Goal: Information Seeking & Learning: Learn about a topic

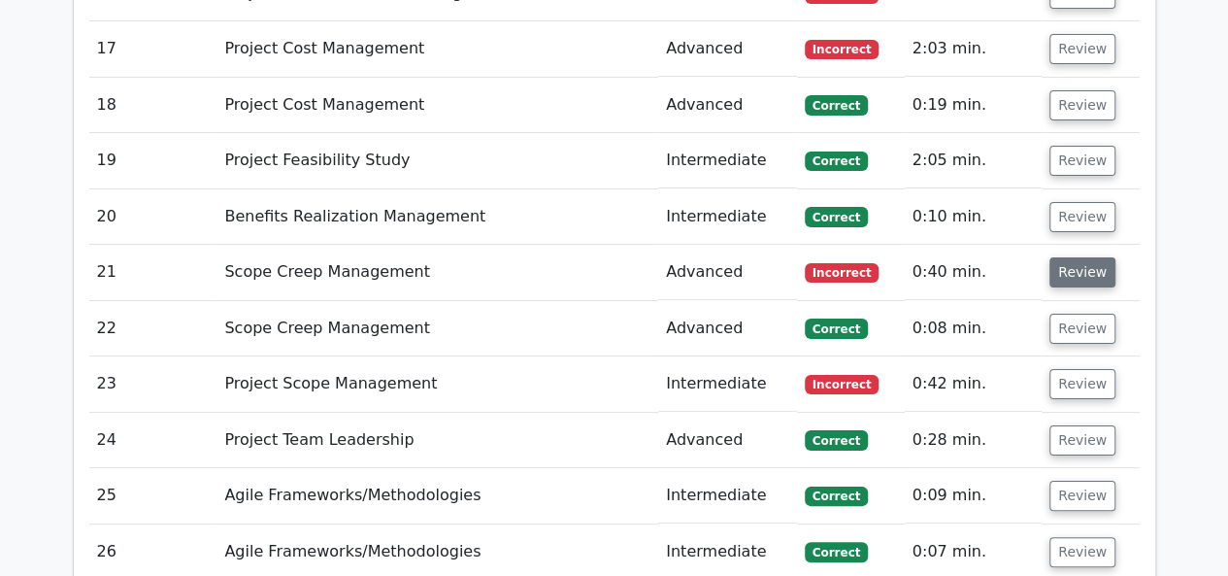
click at [1103, 257] on button "Review" at bounding box center [1082, 272] width 66 height 30
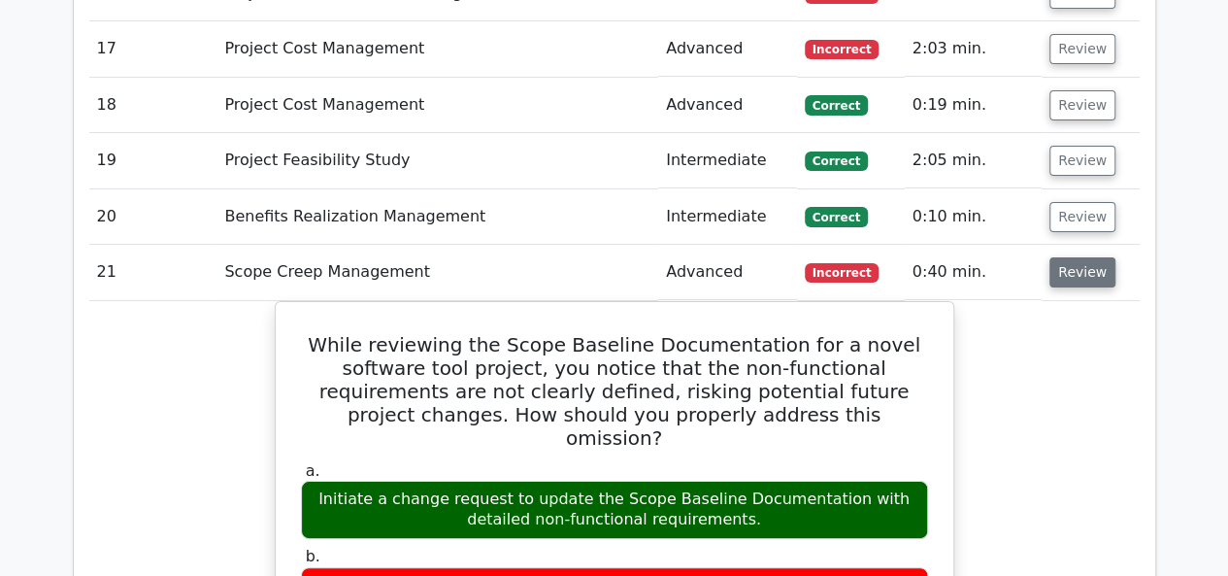
click at [1082, 257] on button "Review" at bounding box center [1082, 272] width 66 height 30
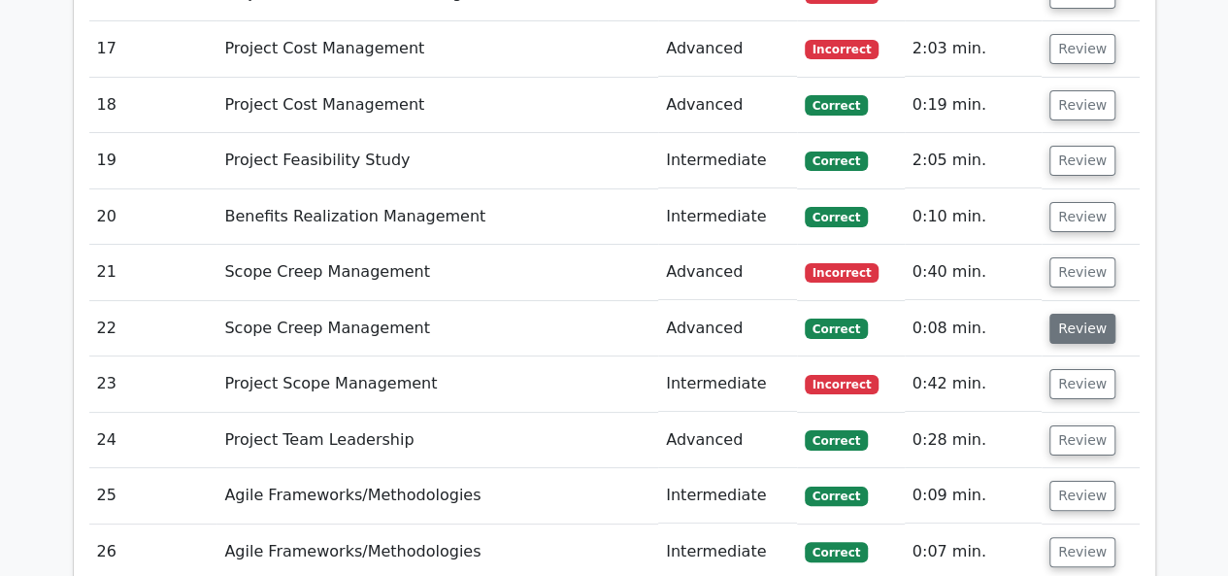
click at [1079, 313] on button "Review" at bounding box center [1082, 328] width 66 height 30
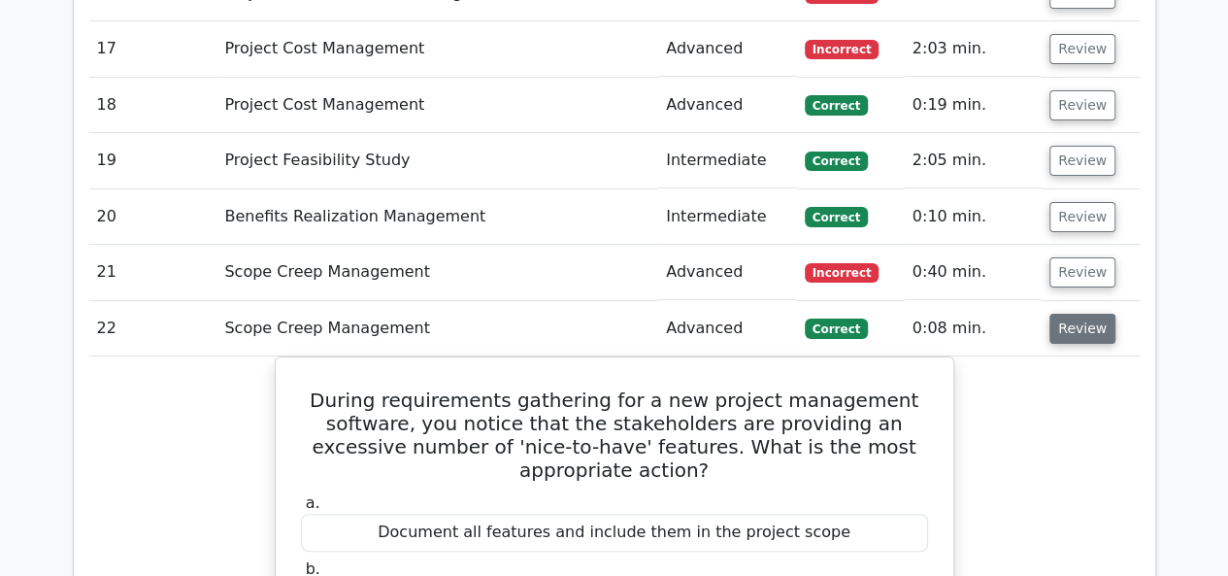
click at [1065, 313] on button "Review" at bounding box center [1082, 328] width 66 height 30
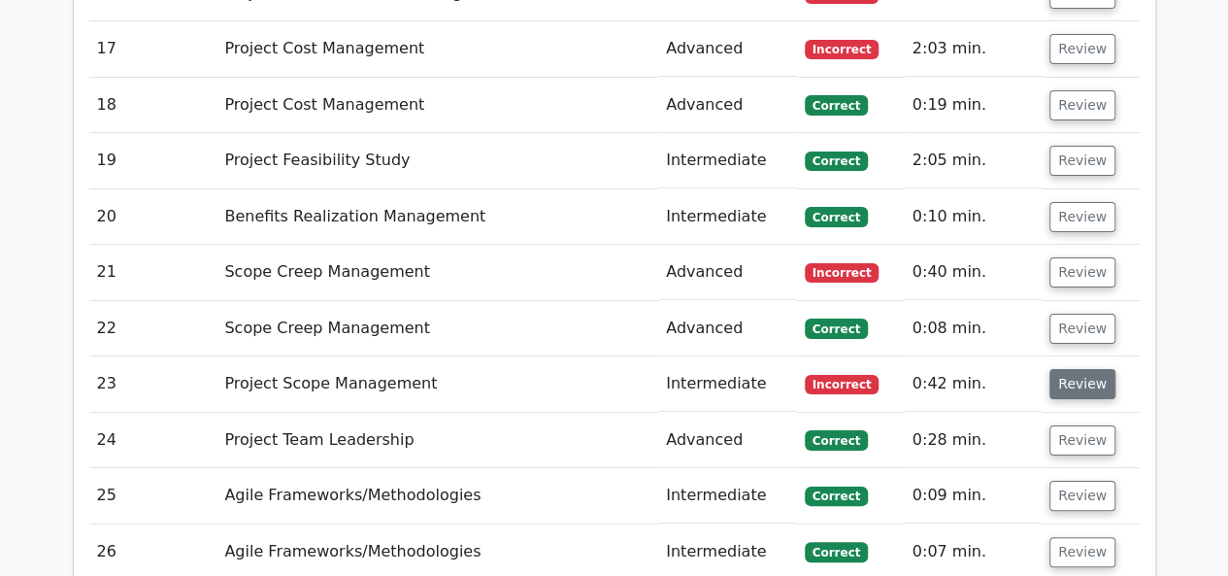
click at [1062, 369] on button "Review" at bounding box center [1082, 384] width 66 height 30
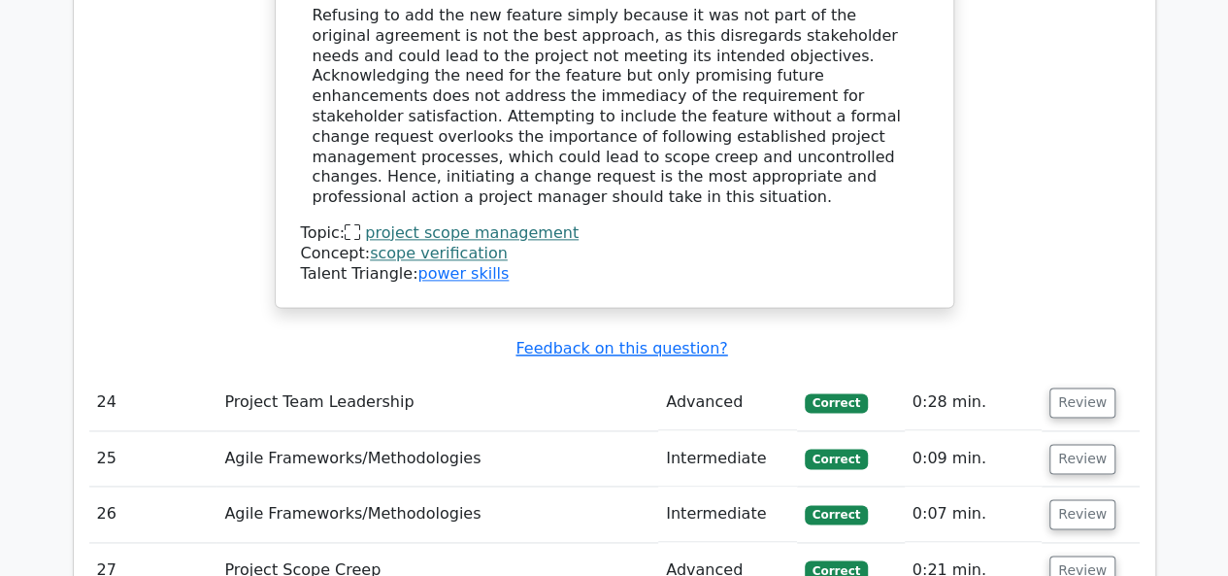
scroll to position [5008, 0]
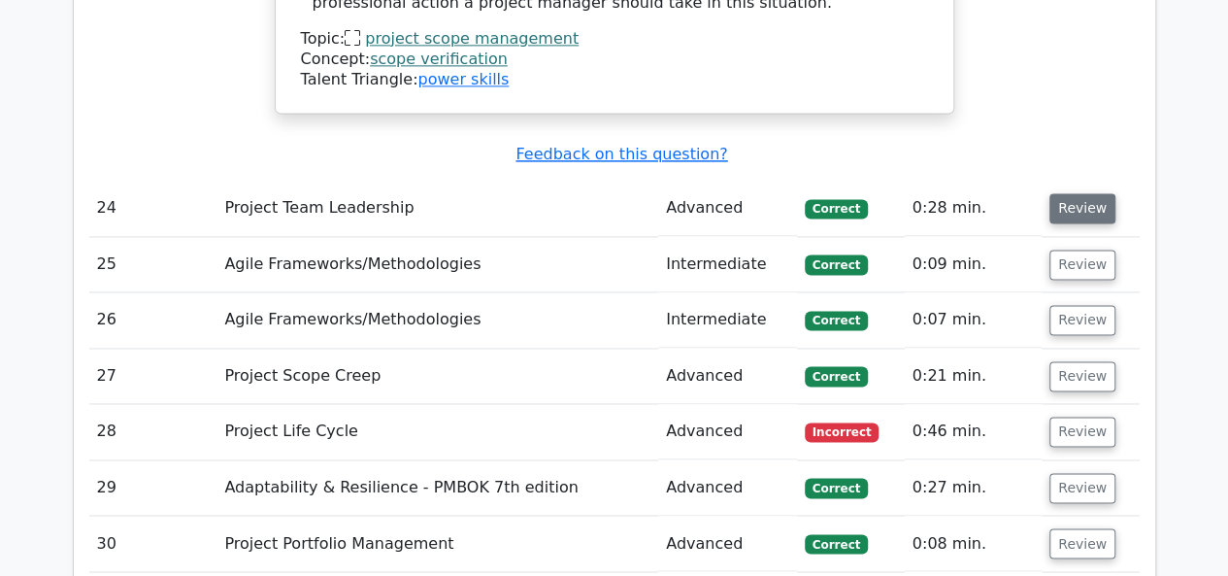
click at [1078, 193] on button "Review" at bounding box center [1082, 208] width 66 height 30
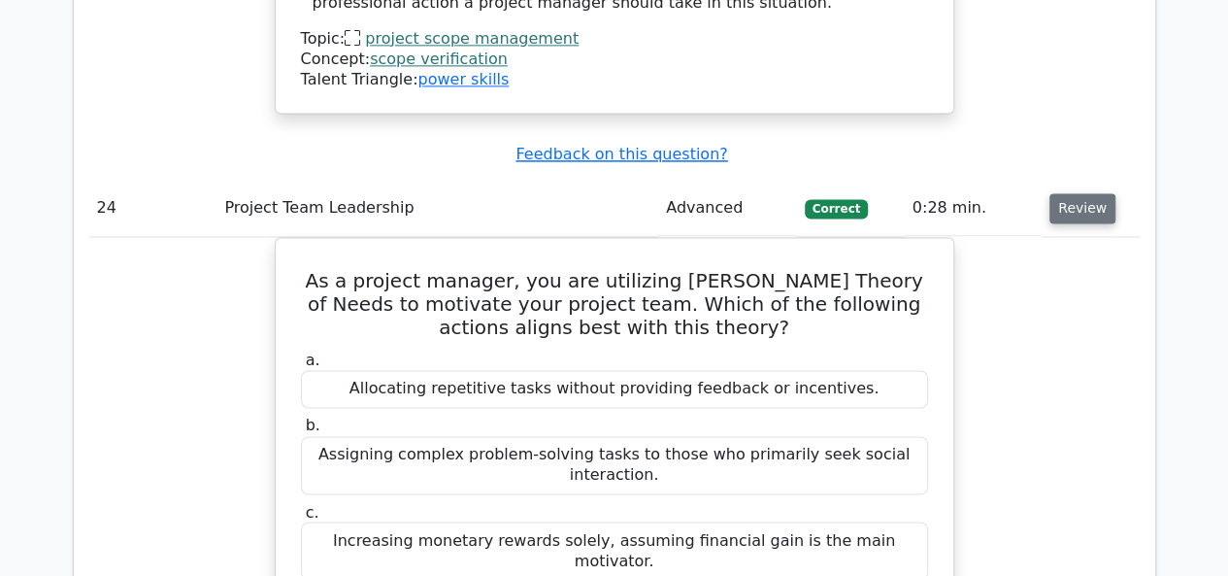
click at [1075, 193] on button "Review" at bounding box center [1082, 208] width 66 height 30
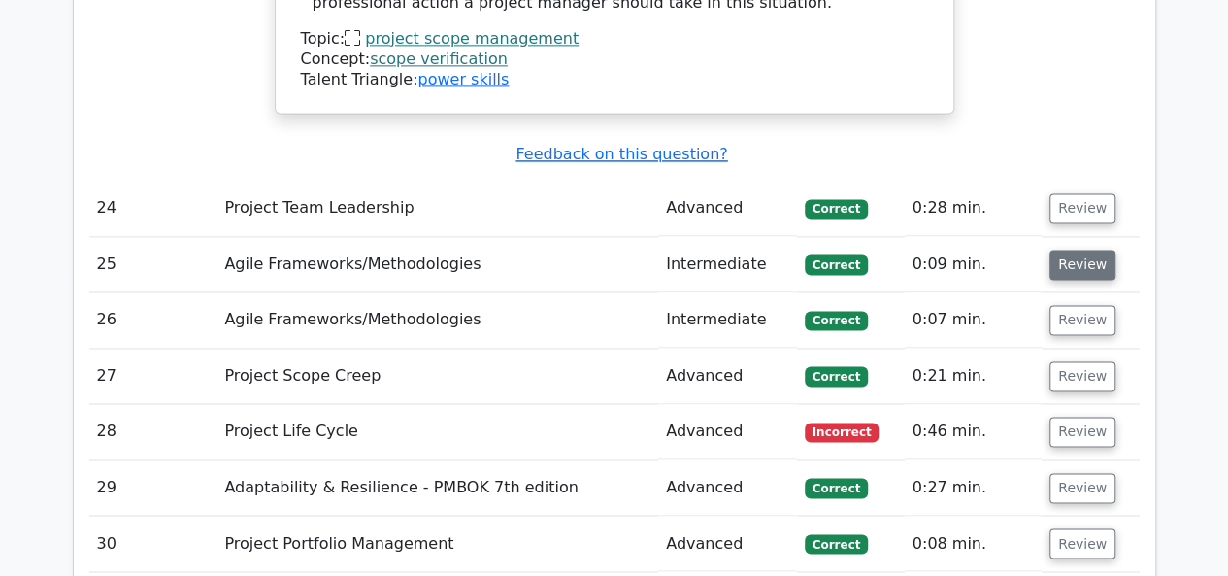
click at [1072, 249] on button "Review" at bounding box center [1082, 264] width 66 height 30
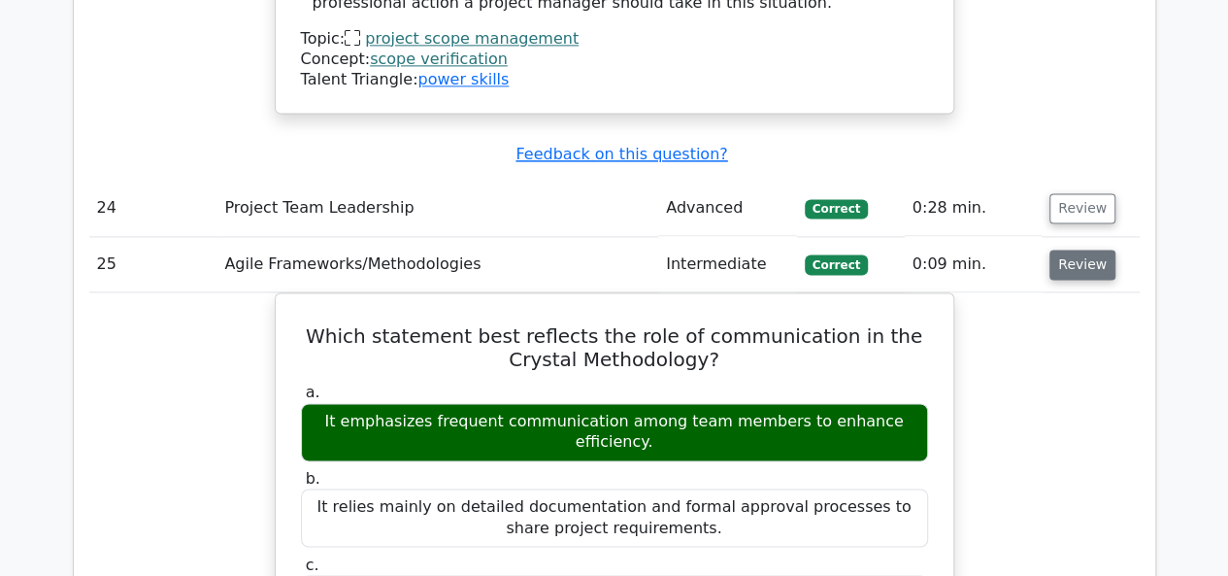
click at [1071, 249] on button "Review" at bounding box center [1082, 264] width 66 height 30
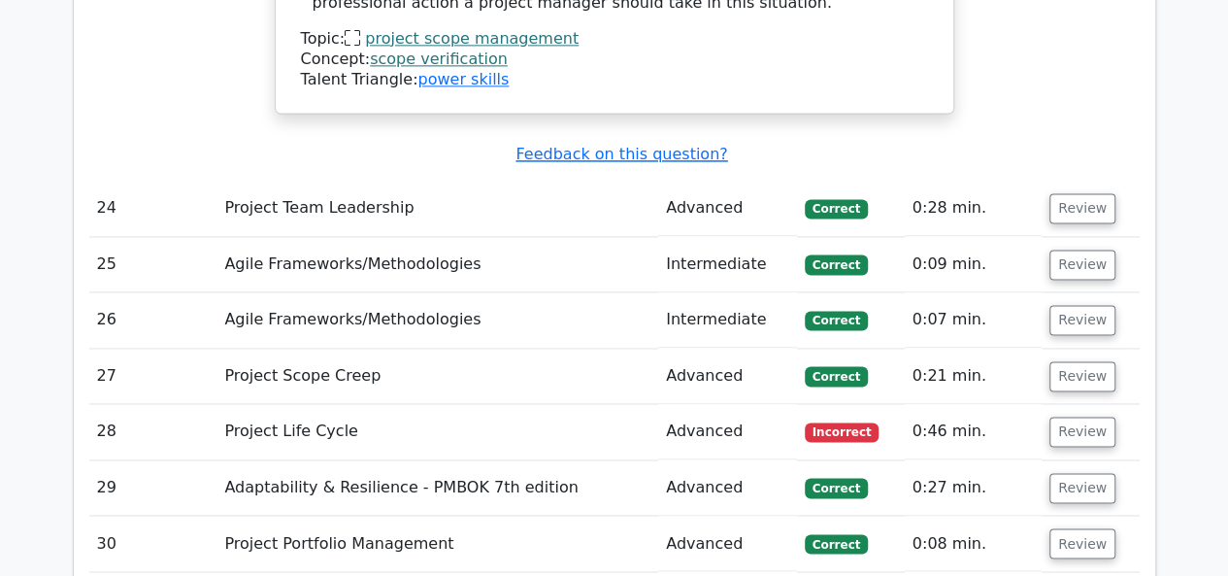
click at [1062, 348] on td "Review" at bounding box center [1089, 375] width 97 height 55
click at [1067, 305] on button "Review" at bounding box center [1082, 320] width 66 height 30
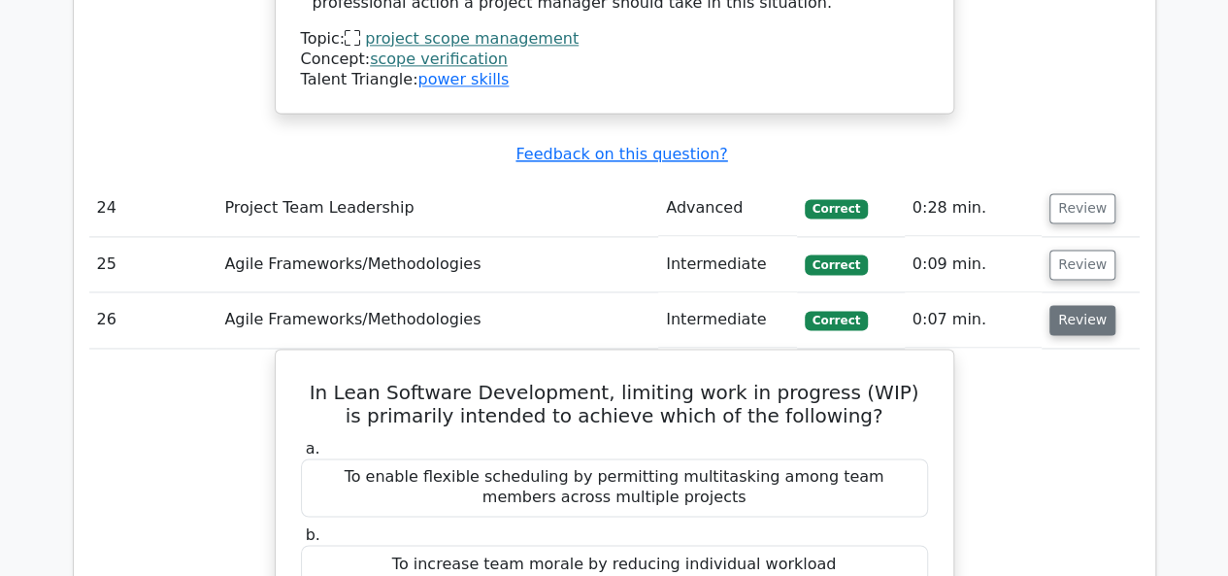
click at [1068, 305] on button "Review" at bounding box center [1082, 320] width 66 height 30
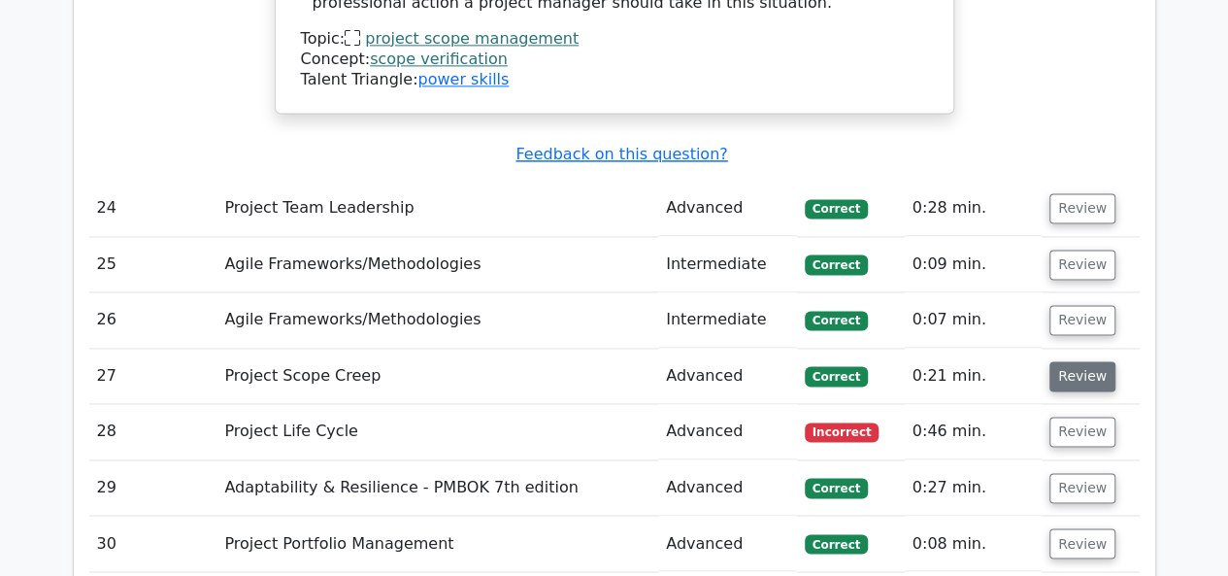
click at [1069, 361] on button "Review" at bounding box center [1082, 376] width 66 height 30
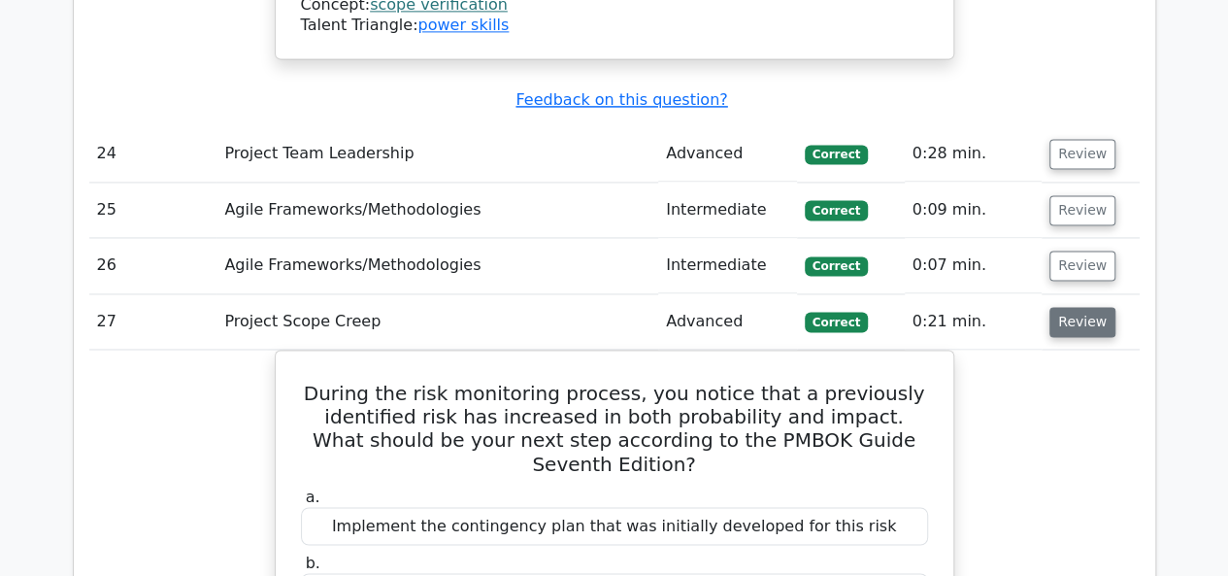
scroll to position [5105, 0]
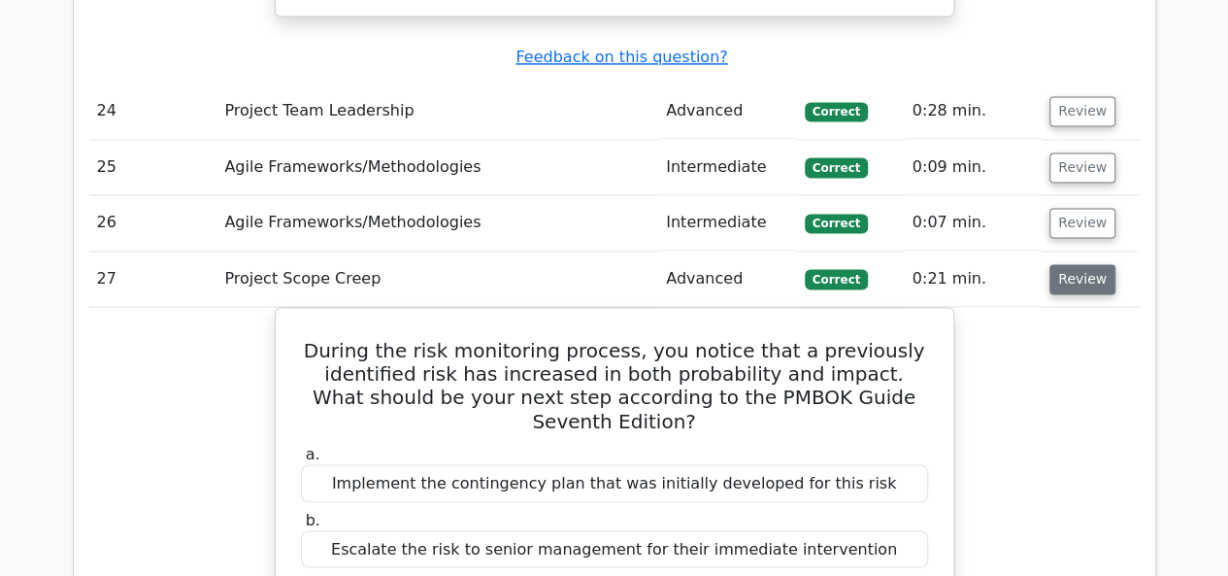
click at [1071, 264] on button "Review" at bounding box center [1082, 279] width 66 height 30
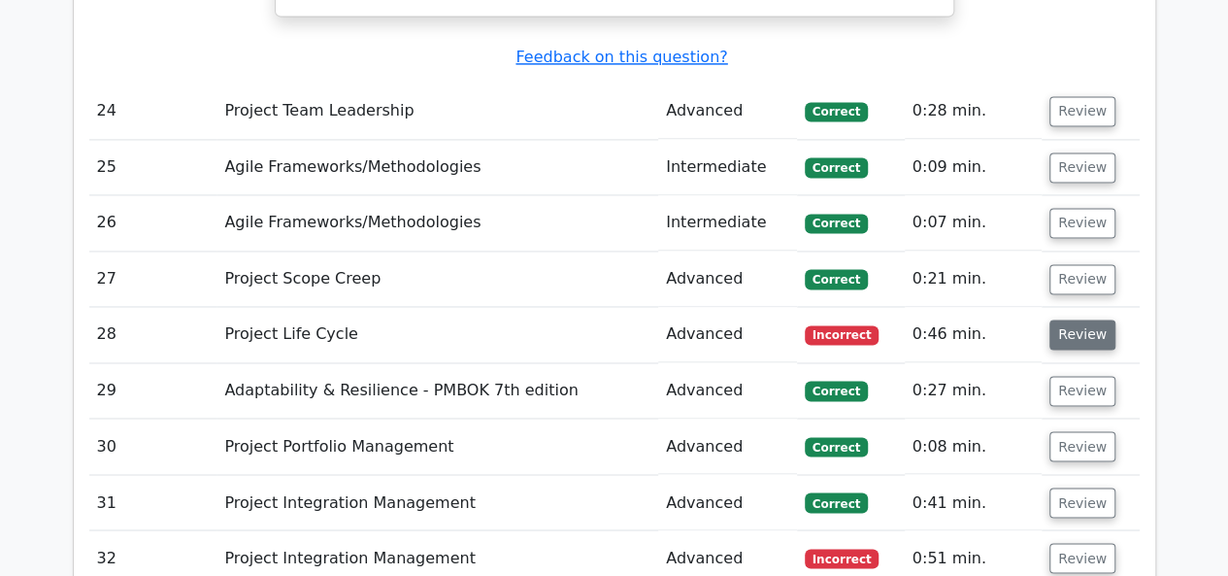
click at [1070, 319] on button "Review" at bounding box center [1082, 334] width 66 height 30
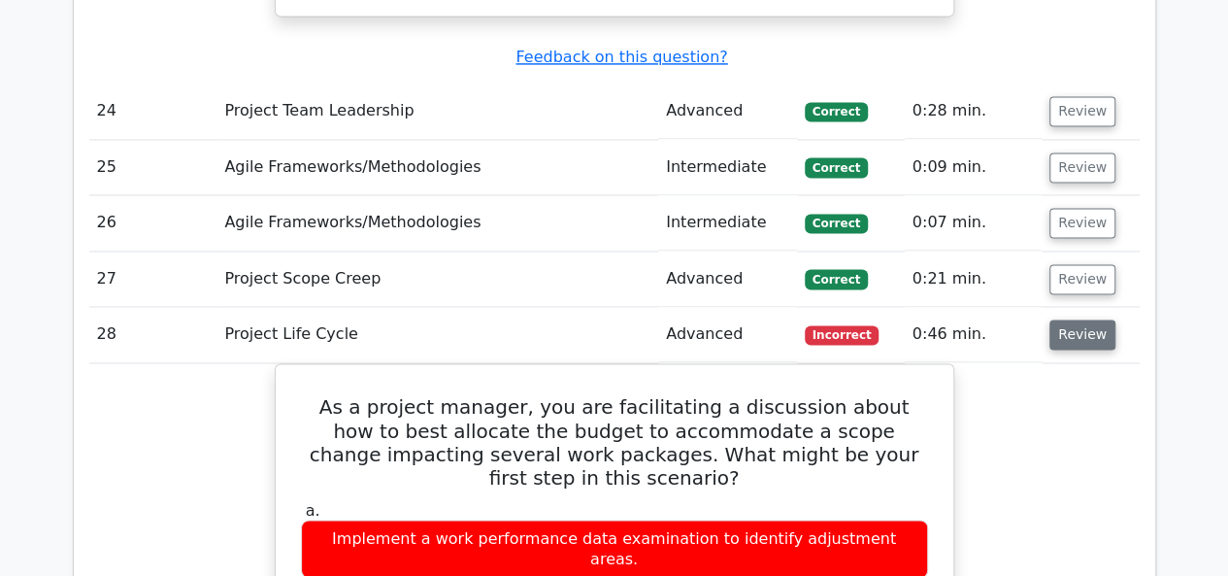
click at [1068, 319] on button "Review" at bounding box center [1082, 334] width 66 height 30
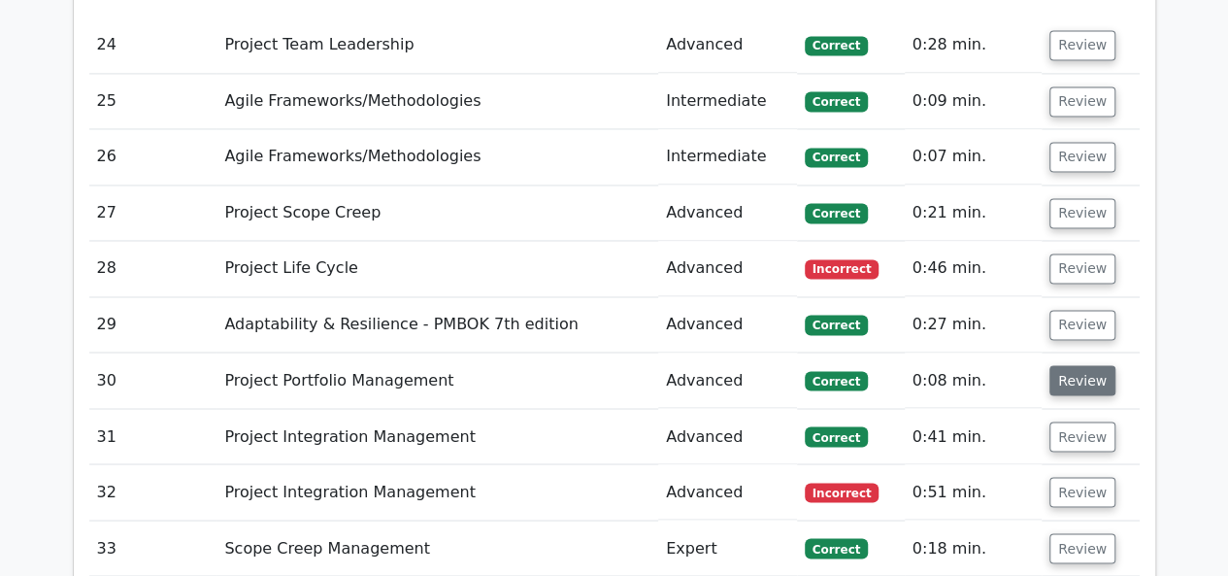
scroll to position [5202, 0]
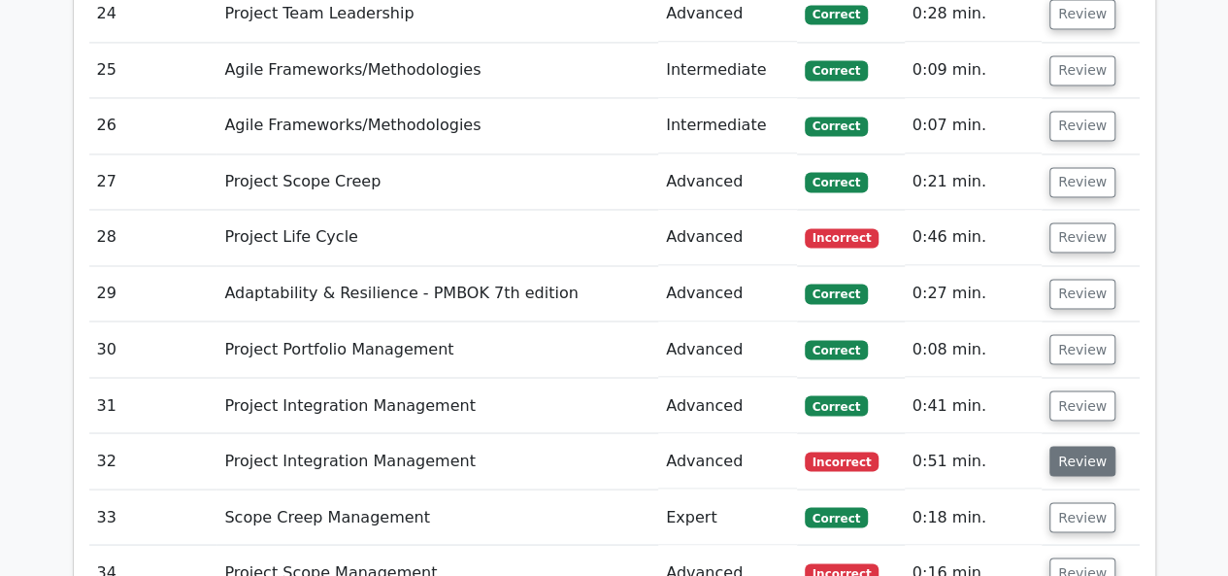
click at [1075, 445] on button "Review" at bounding box center [1082, 460] width 66 height 30
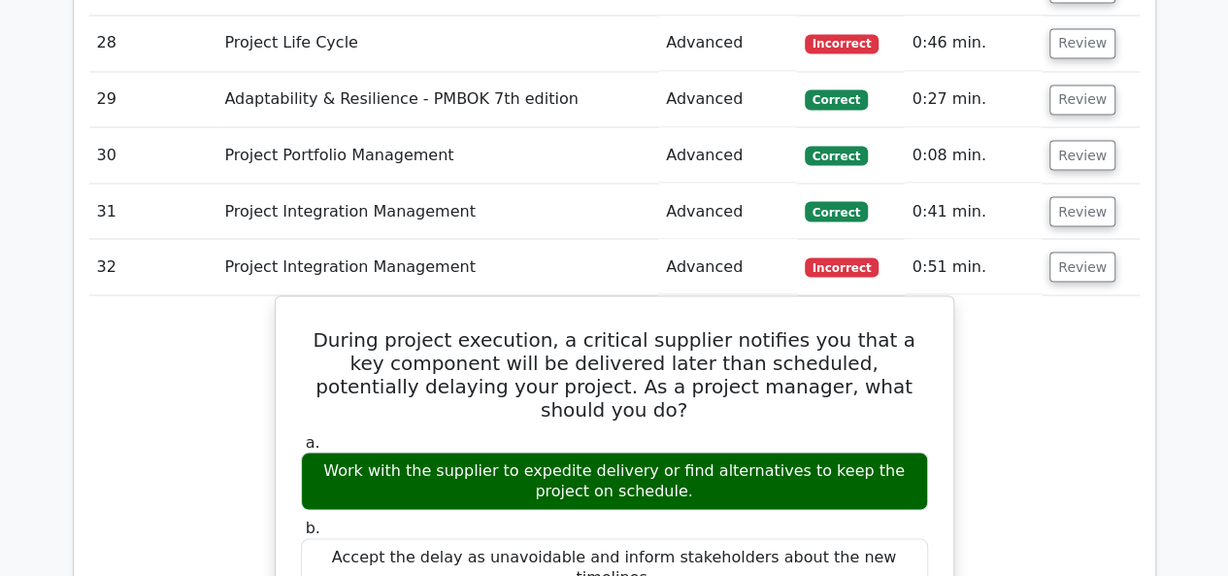
scroll to position [5299, 0]
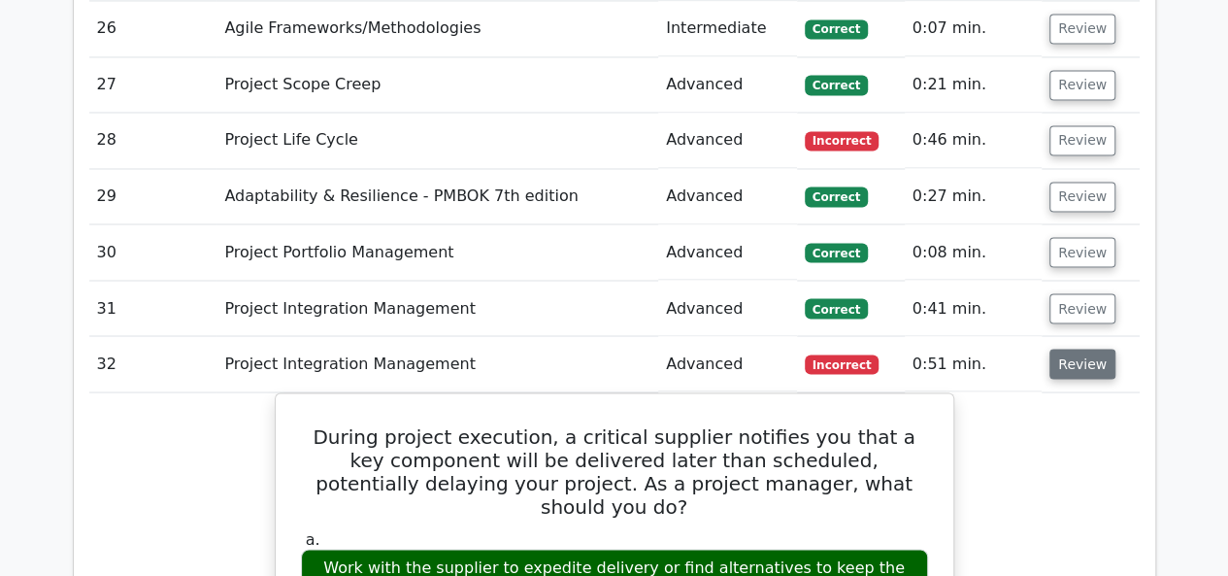
click at [1075, 348] on button "Review" at bounding box center [1082, 363] width 66 height 30
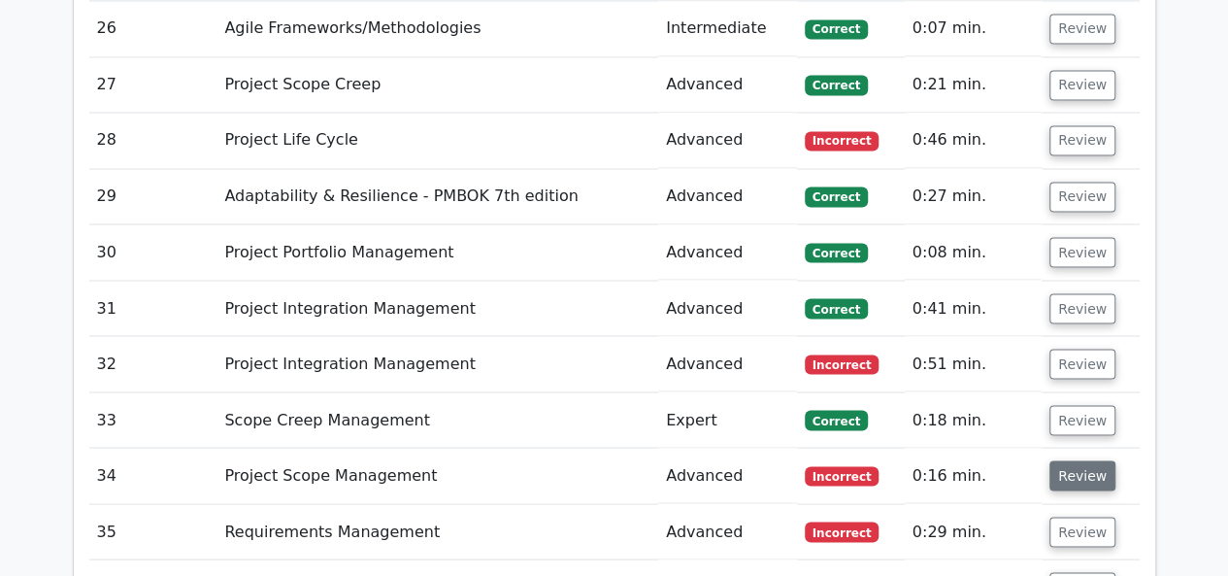
click at [1078, 460] on button "Review" at bounding box center [1082, 475] width 66 height 30
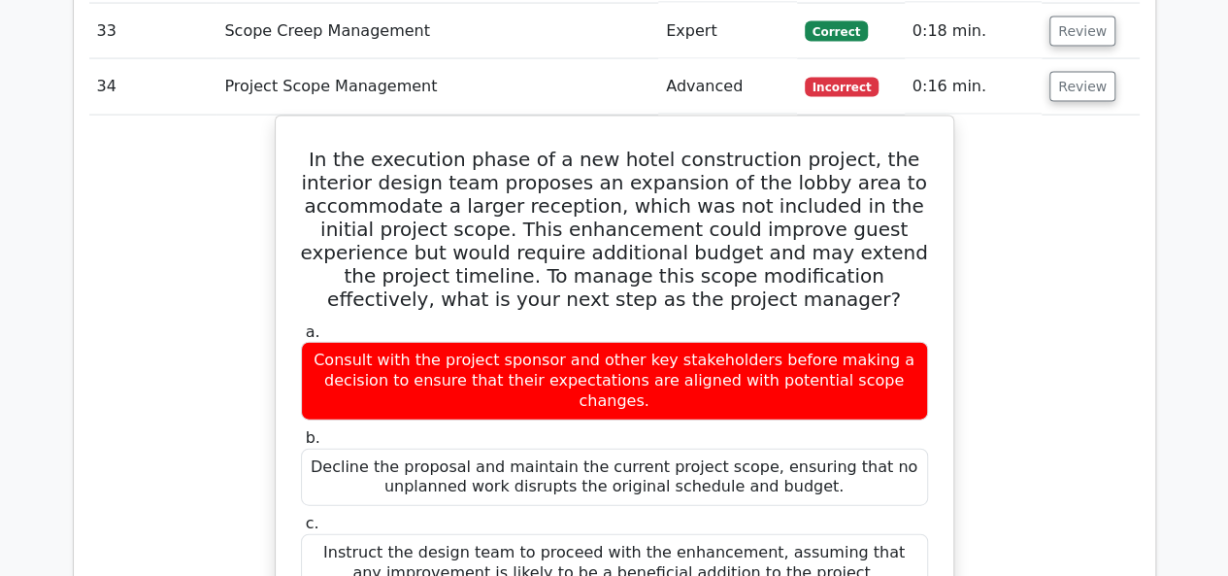
scroll to position [5590, 0]
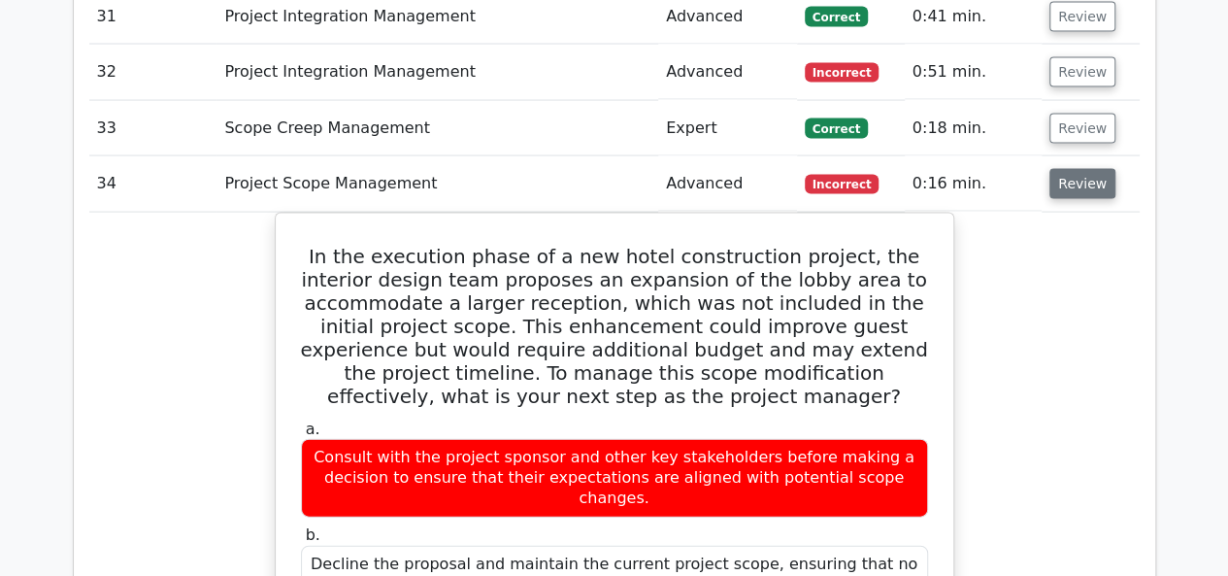
click at [1079, 169] on button "Review" at bounding box center [1082, 184] width 66 height 30
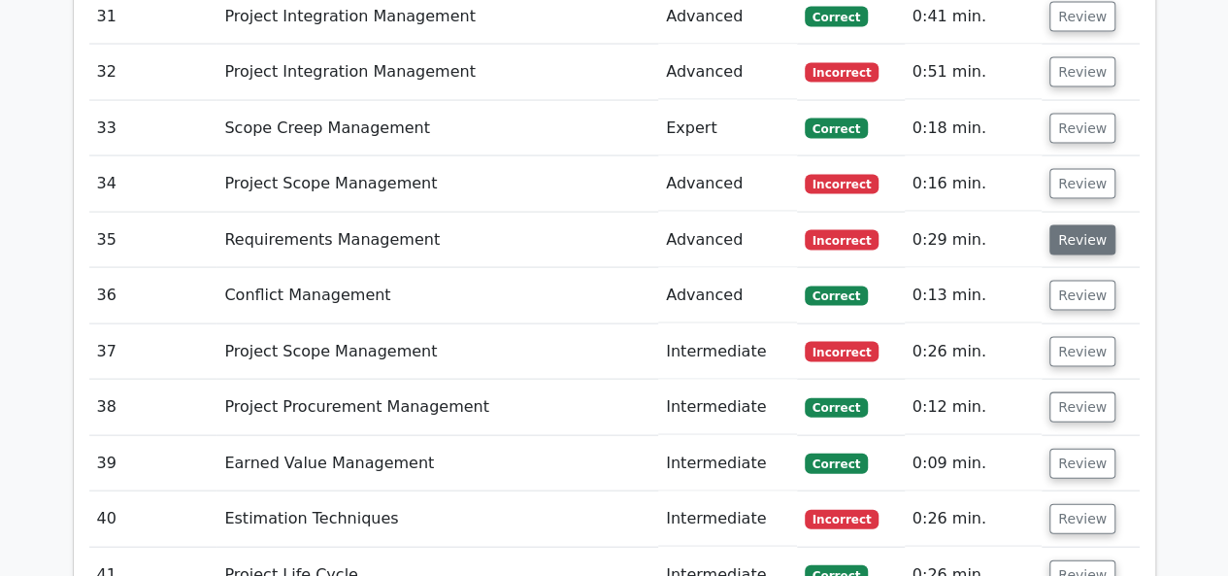
click at [1075, 225] on button "Review" at bounding box center [1082, 240] width 66 height 30
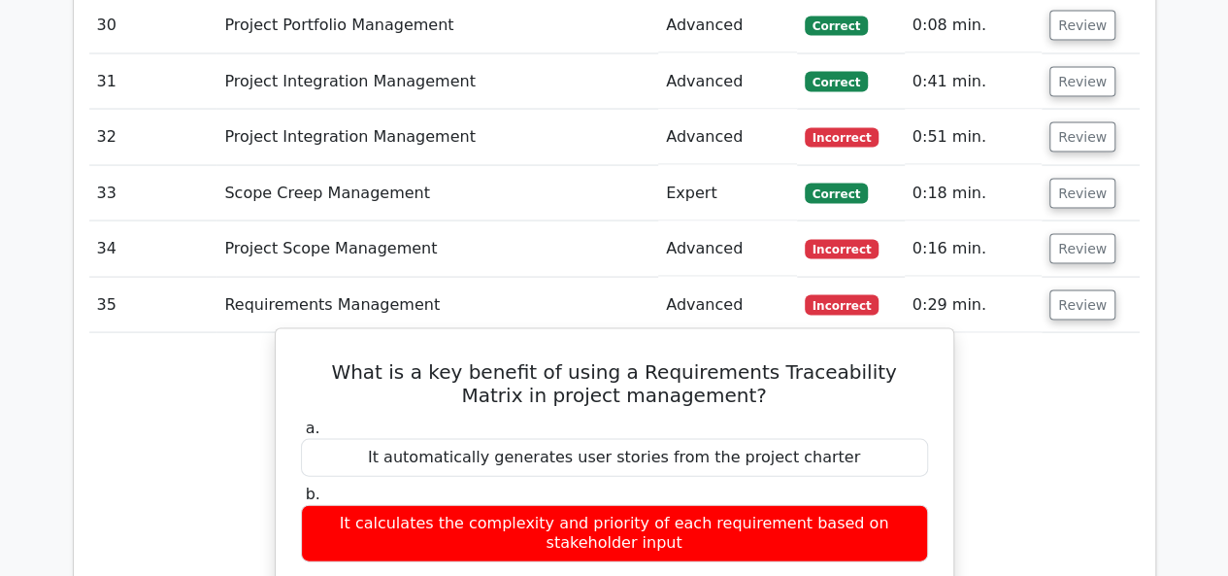
scroll to position [5493, 0]
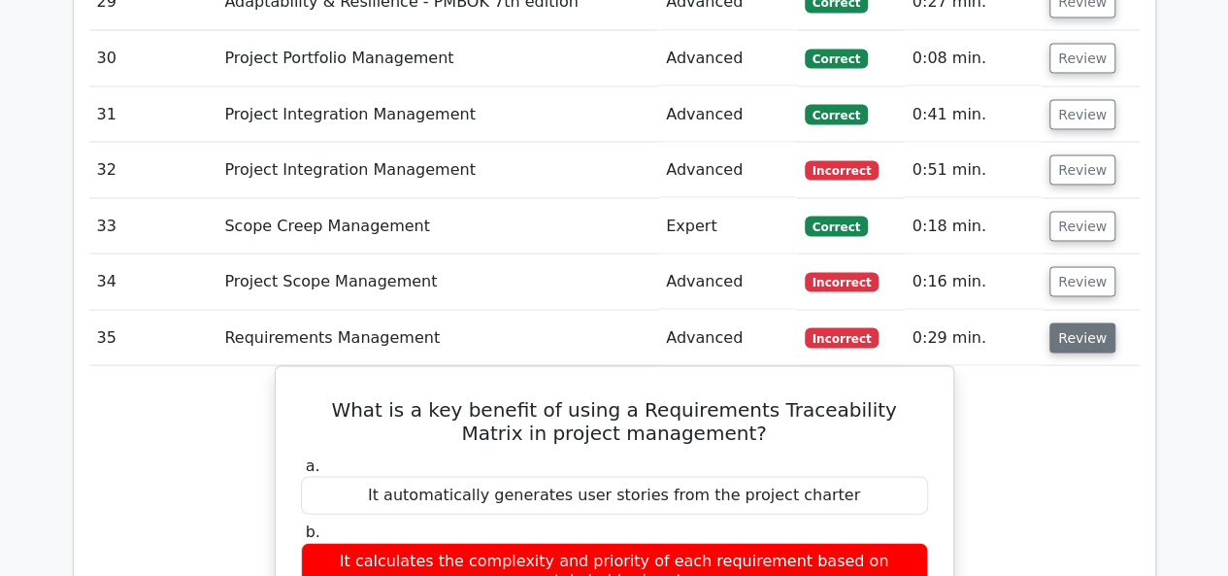
click at [1049, 322] on button "Review" at bounding box center [1082, 337] width 66 height 30
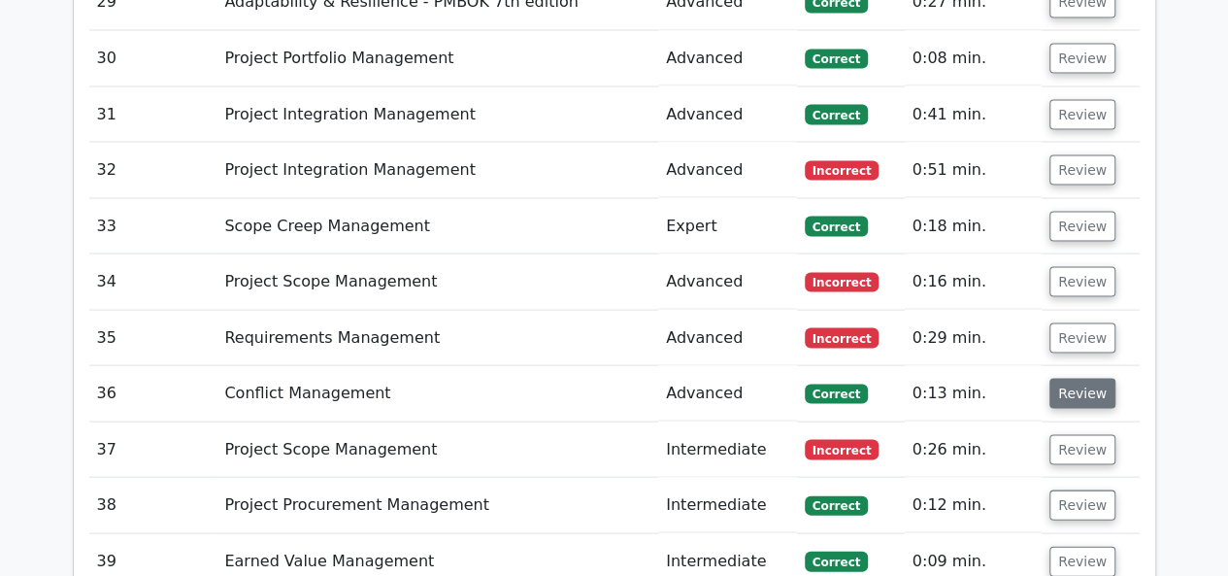
click at [1060, 378] on button "Review" at bounding box center [1082, 393] width 66 height 30
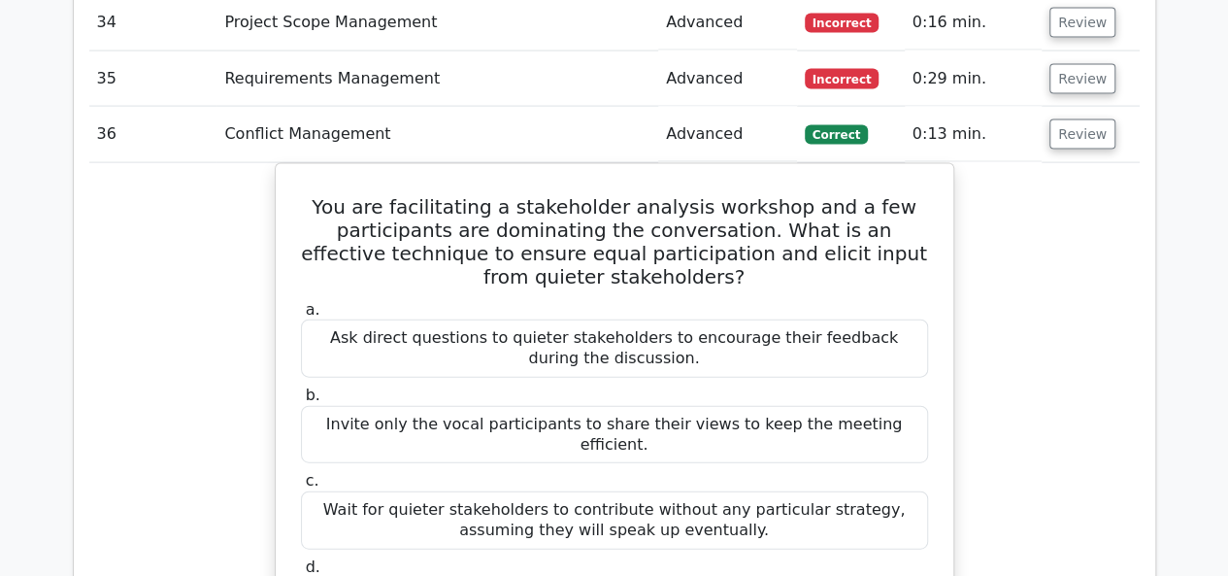
scroll to position [5590, 0]
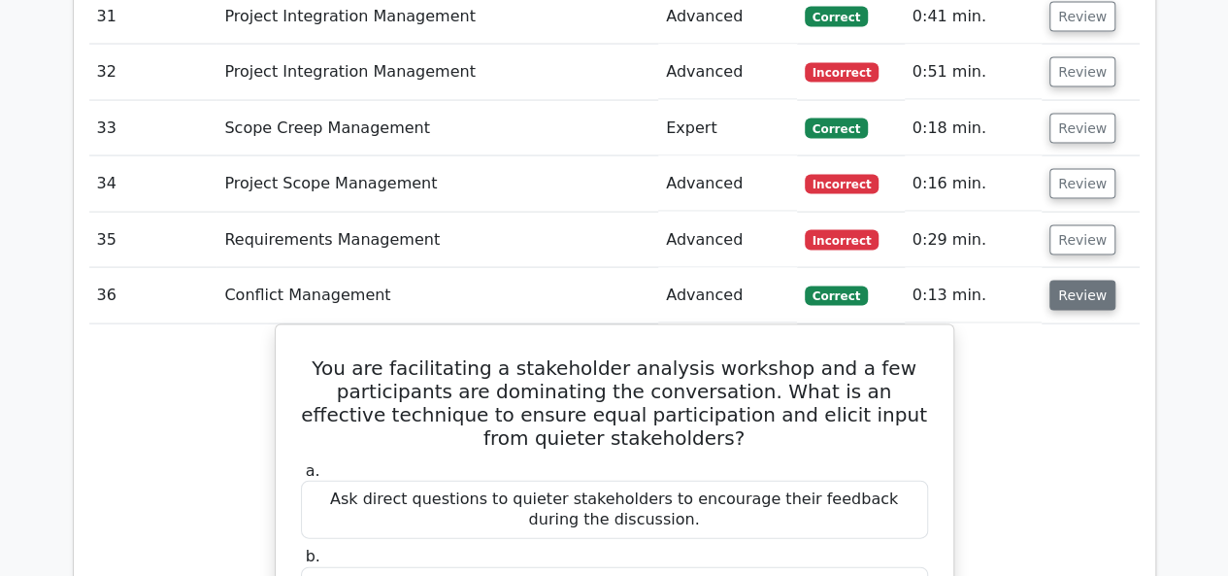
click at [1094, 280] on button "Review" at bounding box center [1082, 295] width 66 height 30
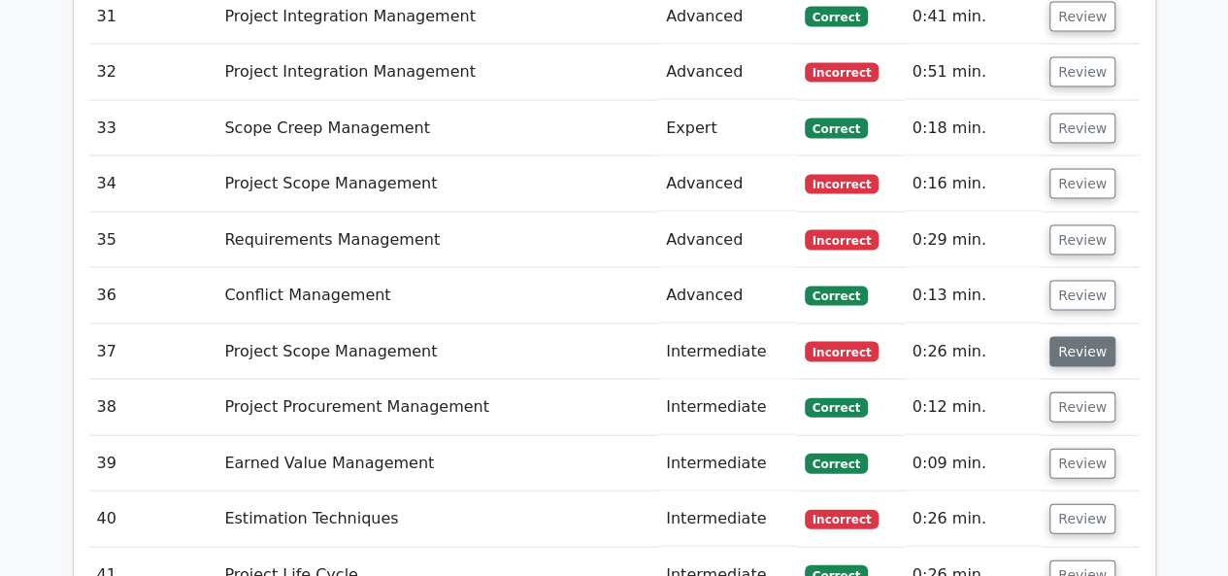
click at [1054, 337] on button "Review" at bounding box center [1082, 352] width 66 height 30
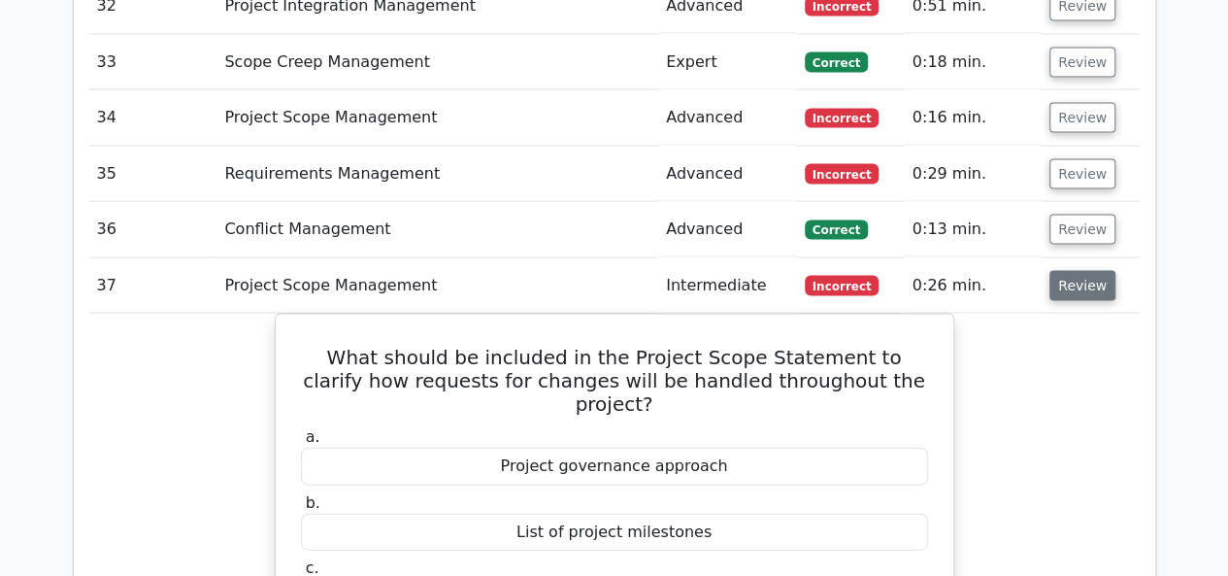
scroll to position [5687, 0]
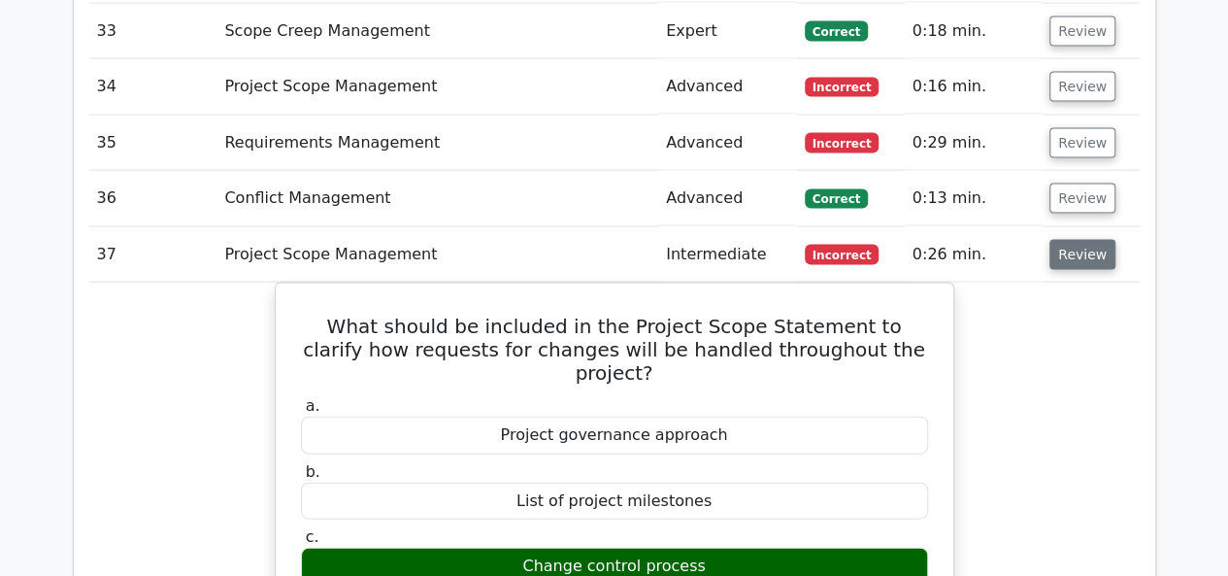
click at [1068, 240] on button "Review" at bounding box center [1082, 255] width 66 height 30
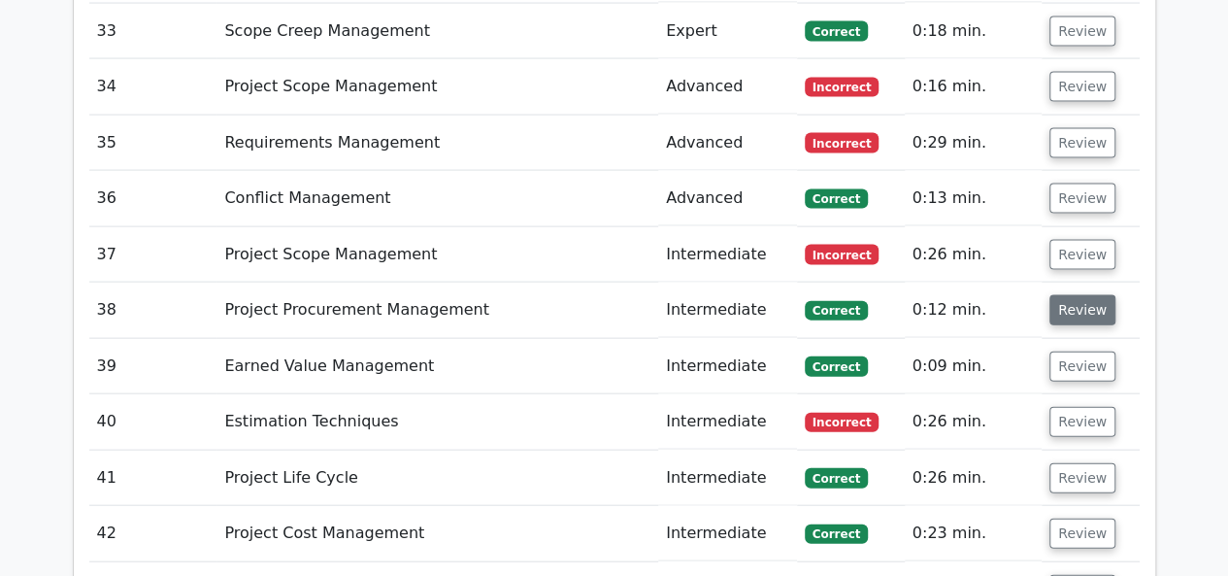
click at [1054, 295] on button "Review" at bounding box center [1082, 310] width 66 height 30
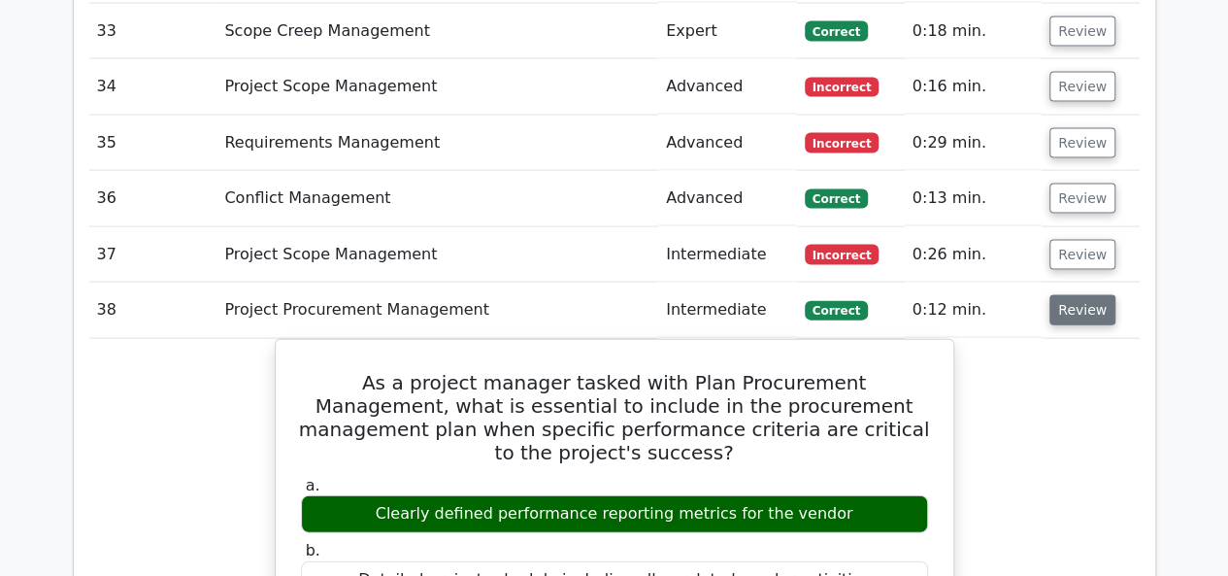
click at [1054, 295] on button "Review" at bounding box center [1082, 310] width 66 height 30
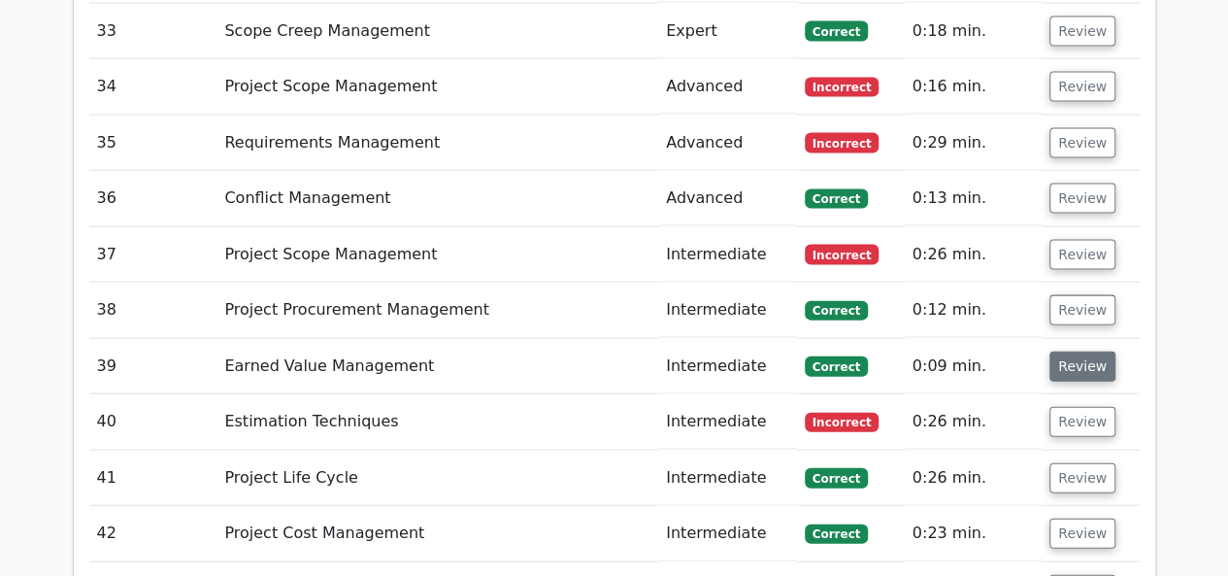
click at [1058, 351] on button "Review" at bounding box center [1082, 366] width 66 height 30
click at [1068, 351] on button "Review" at bounding box center [1082, 366] width 66 height 30
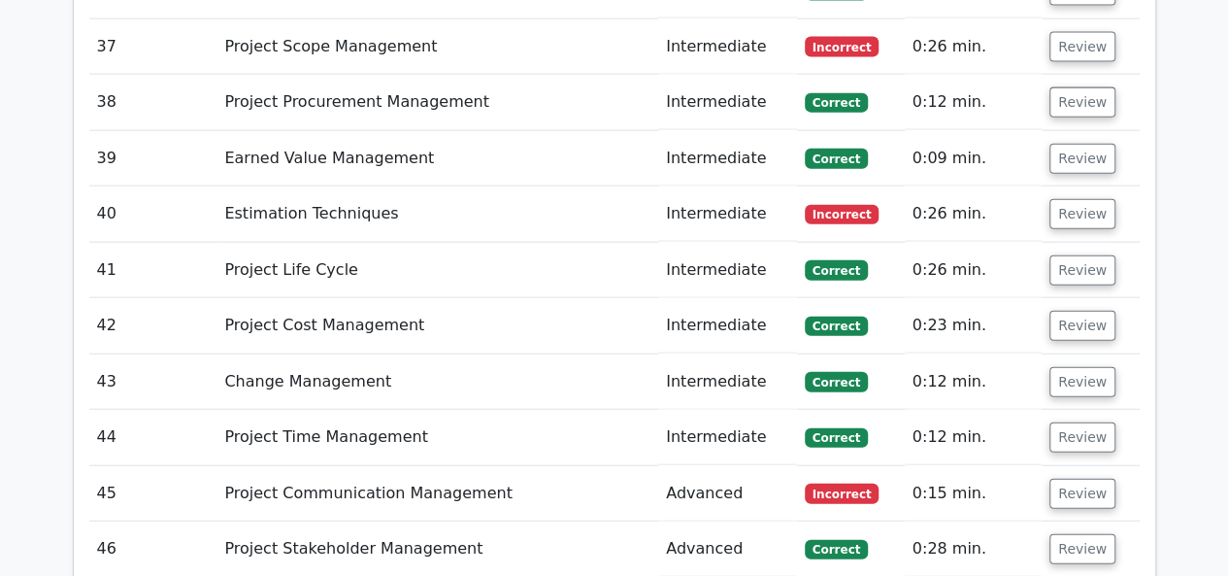
scroll to position [5784, 0]
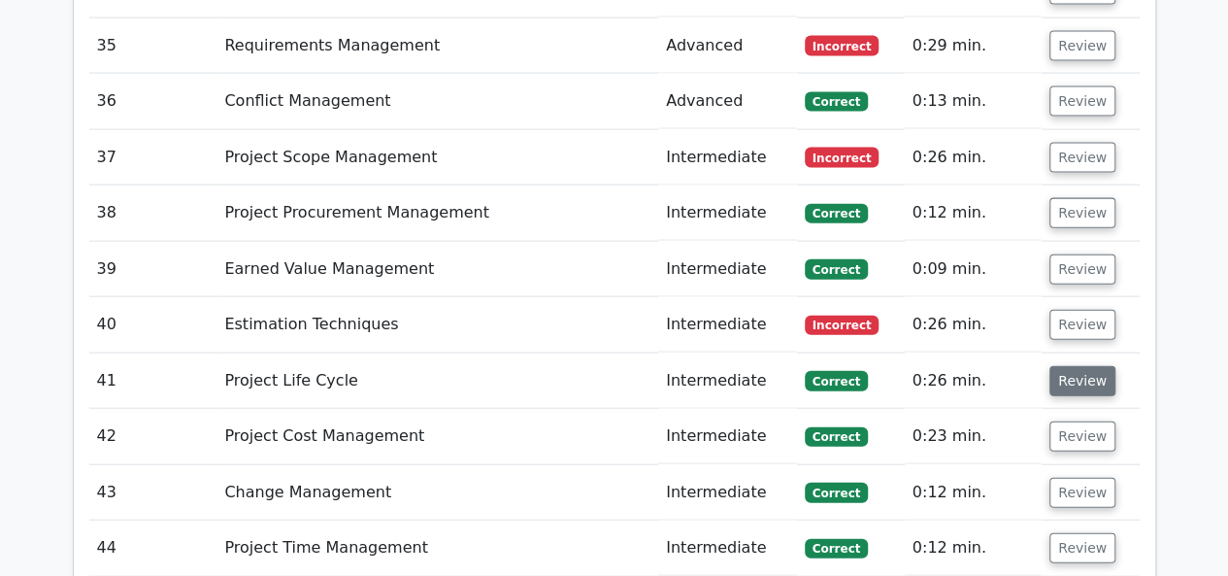
click at [1050, 366] on button "Review" at bounding box center [1082, 381] width 66 height 30
click at [1059, 366] on button "Review" at bounding box center [1082, 381] width 66 height 30
click at [1068, 310] on button "Review" at bounding box center [1082, 325] width 66 height 30
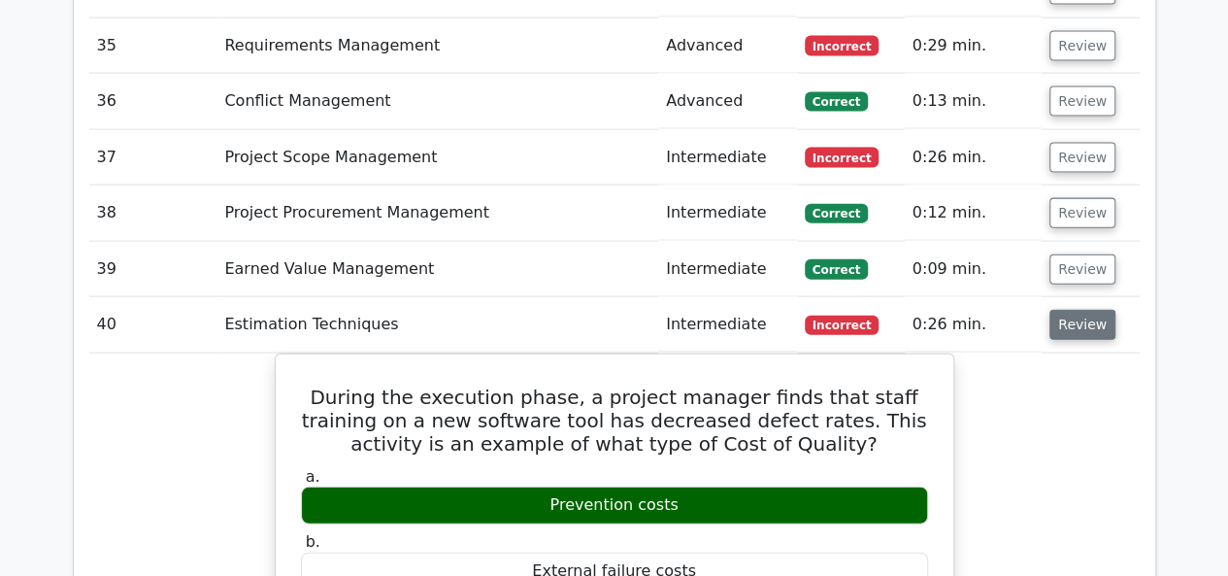
click at [1068, 310] on button "Review" at bounding box center [1082, 325] width 66 height 30
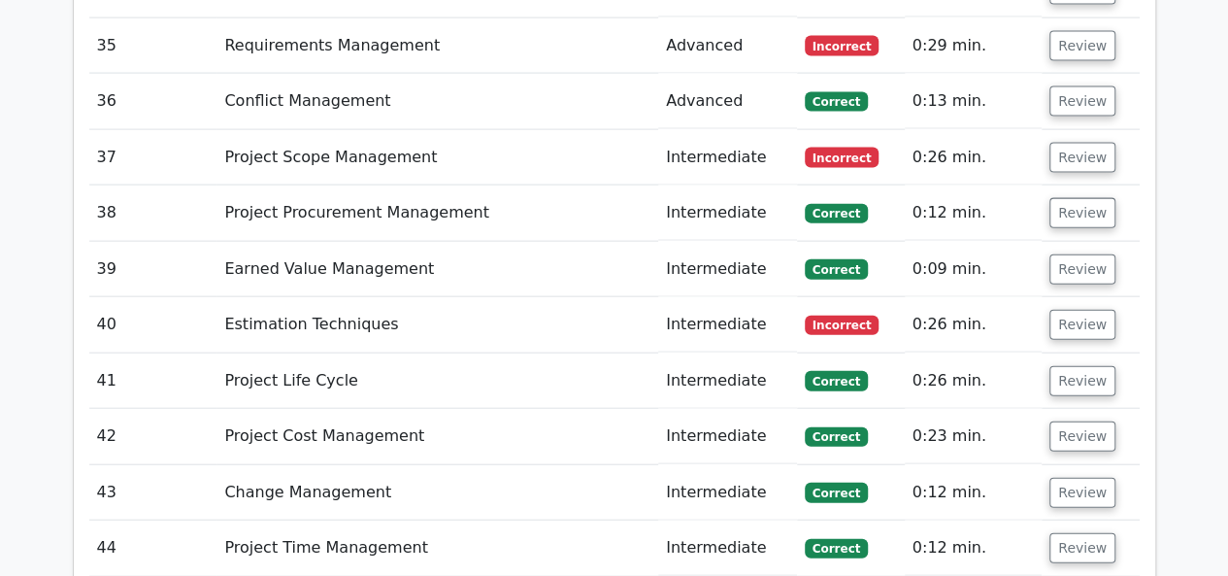
click at [1071, 353] on td "Review" at bounding box center [1089, 380] width 97 height 55
click at [1073, 310] on button "Review" at bounding box center [1082, 325] width 66 height 30
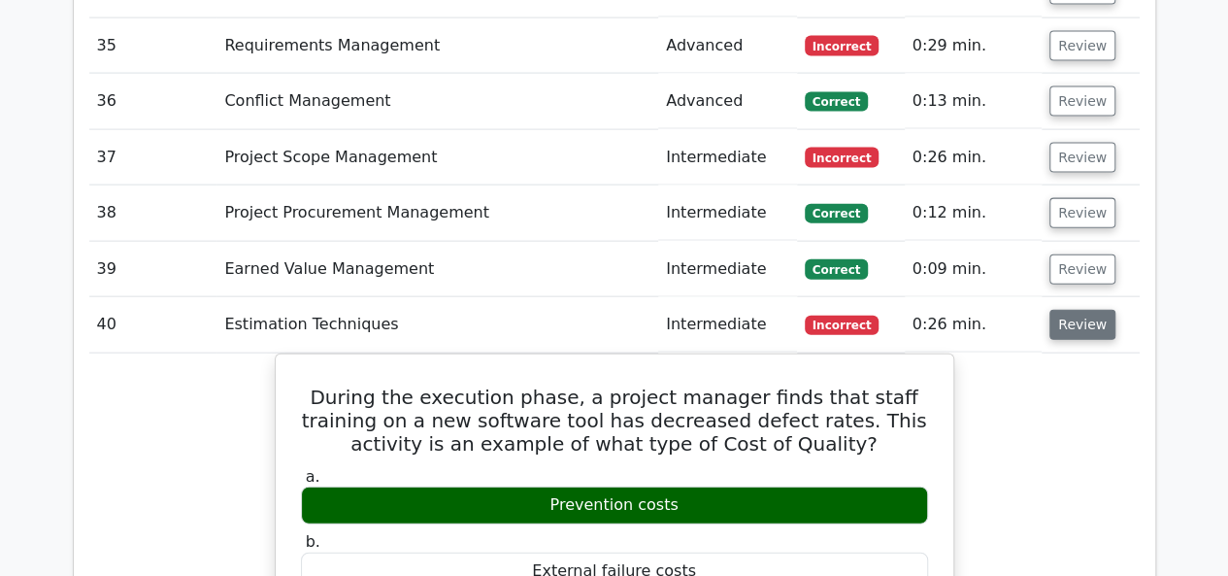
click at [1073, 310] on button "Review" at bounding box center [1082, 325] width 66 height 30
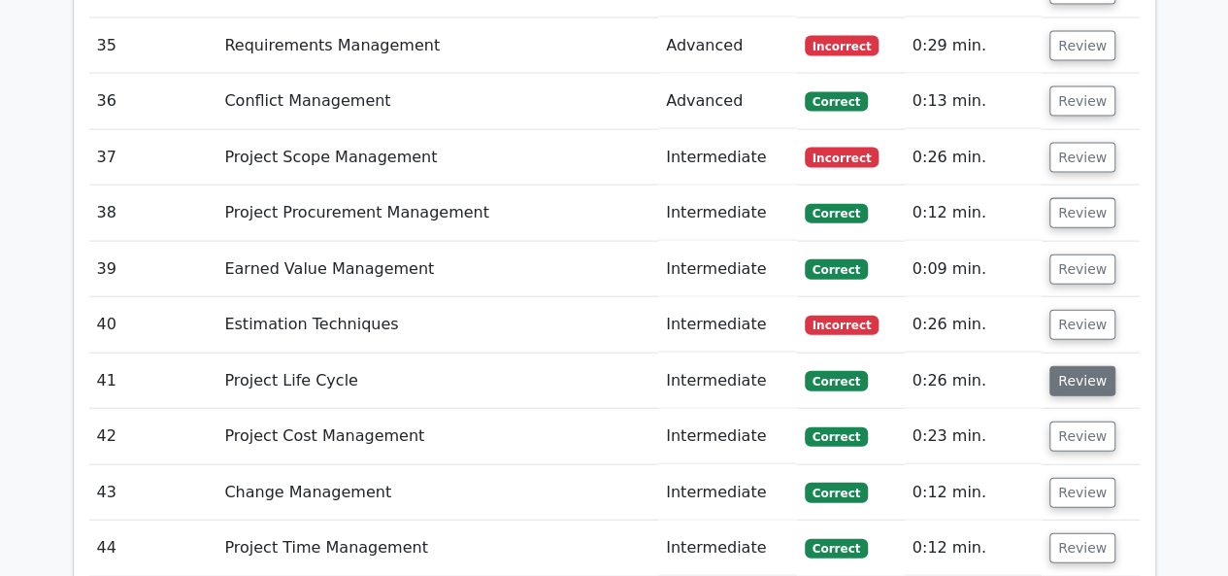
click at [1083, 366] on button "Review" at bounding box center [1082, 381] width 66 height 30
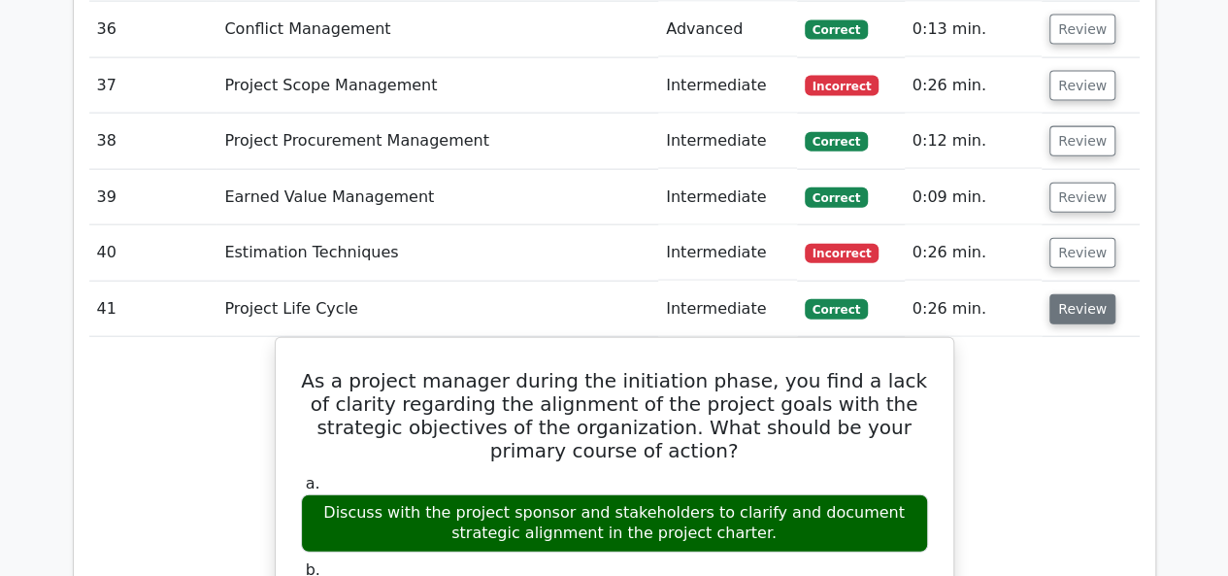
scroll to position [5881, 0]
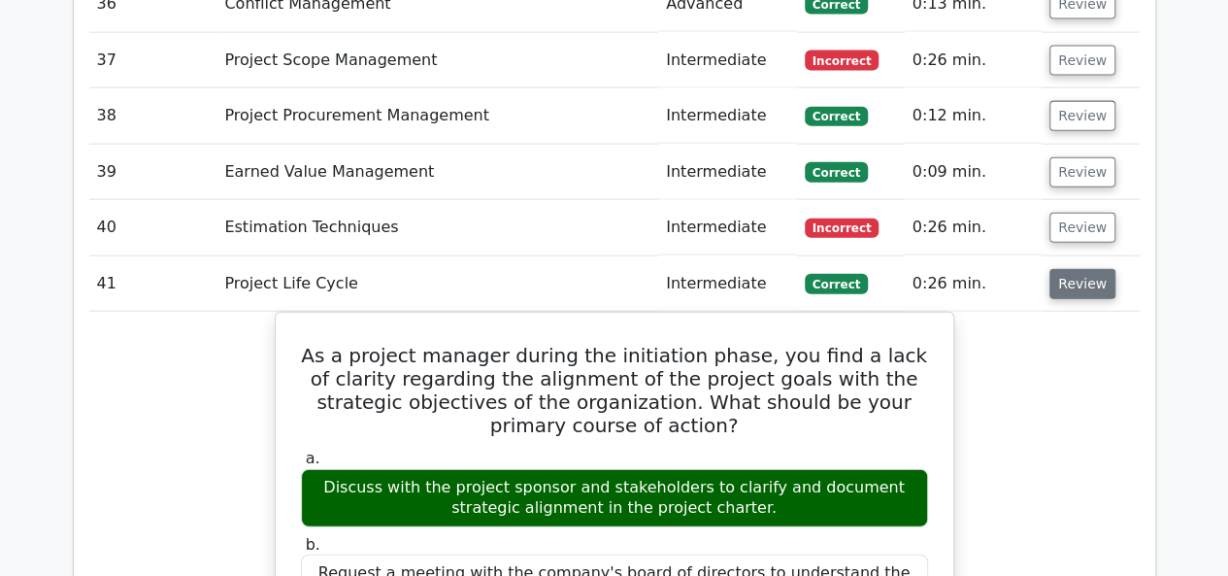
click at [1077, 269] on button "Review" at bounding box center [1082, 284] width 66 height 30
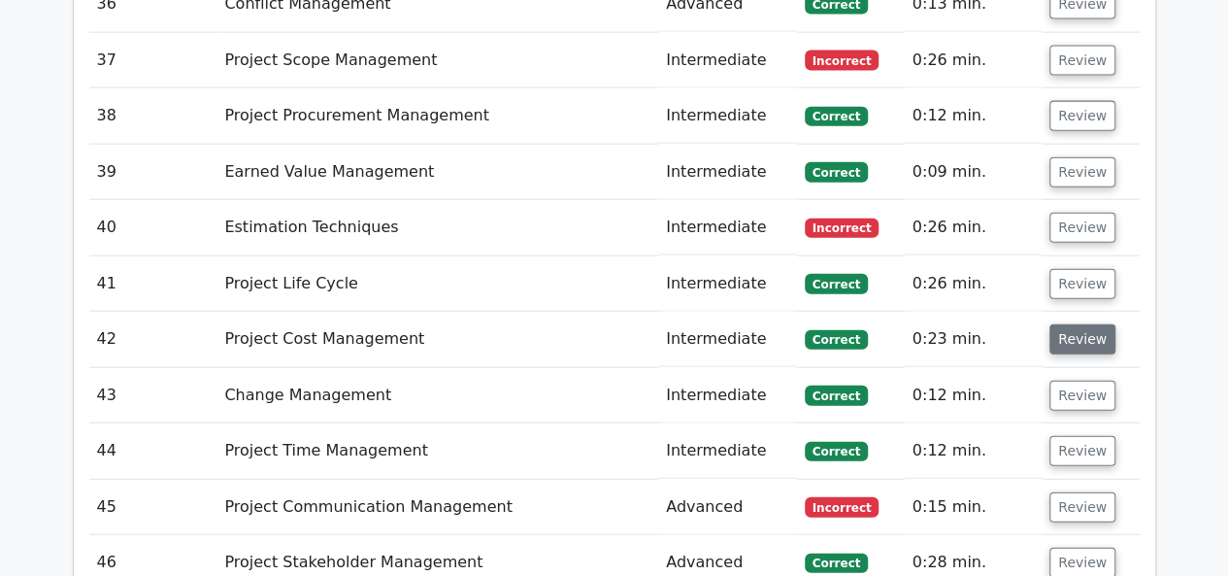
click at [1068, 324] on button "Review" at bounding box center [1082, 339] width 66 height 30
click at [1067, 324] on button "Review" at bounding box center [1082, 339] width 66 height 30
click at [1072, 380] on button "Review" at bounding box center [1082, 395] width 66 height 30
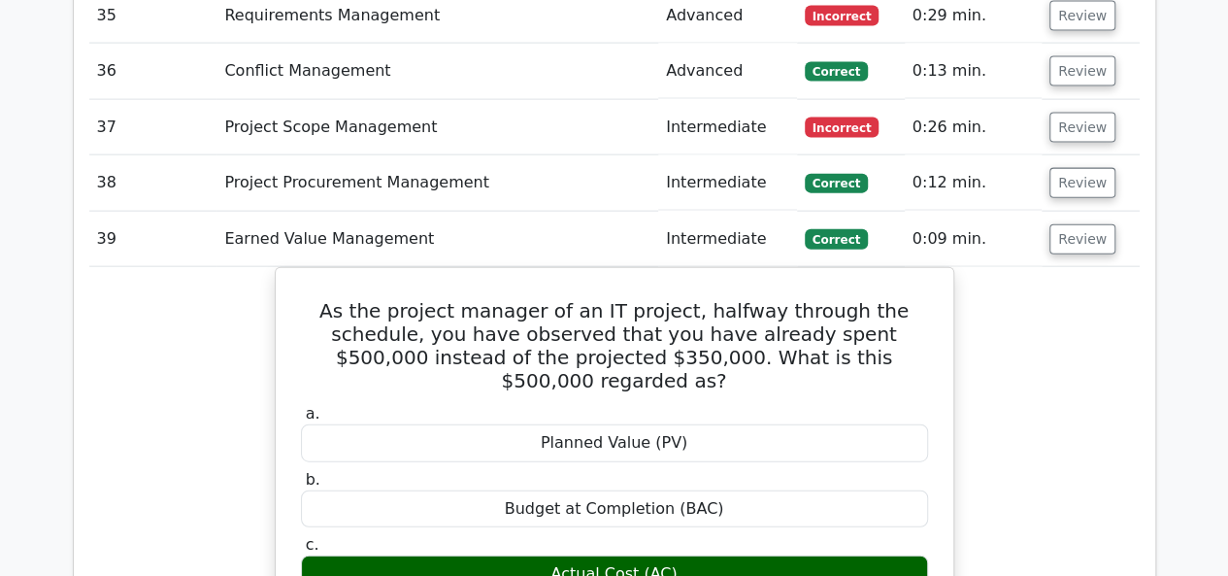
scroll to position [5784, 0]
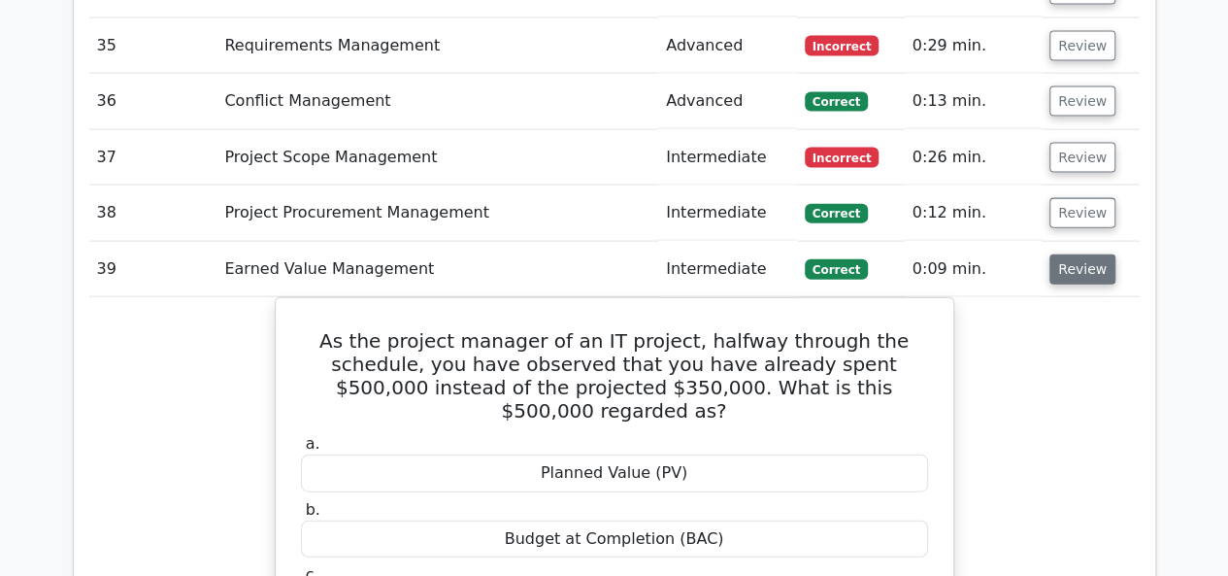
click at [1057, 254] on button "Review" at bounding box center [1082, 269] width 66 height 30
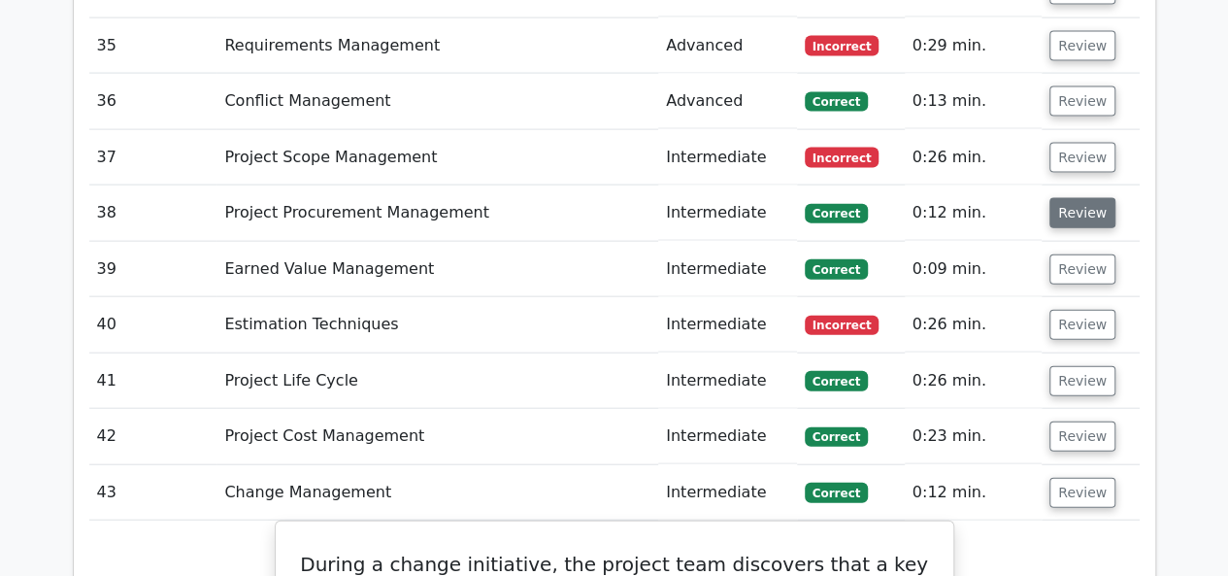
click at [1071, 198] on button "Review" at bounding box center [1082, 213] width 66 height 30
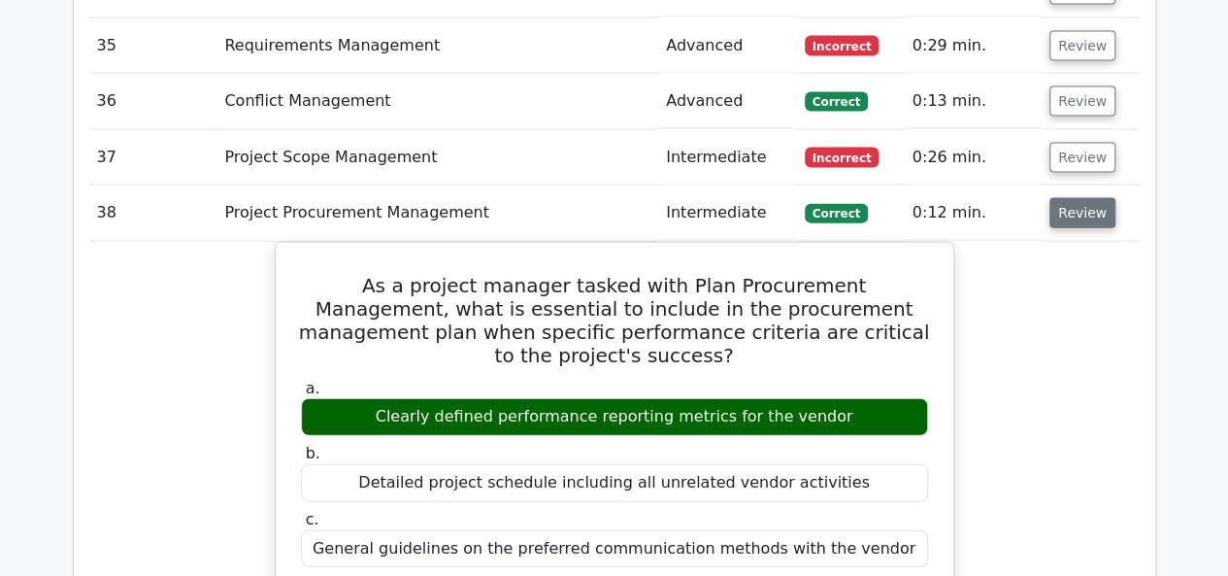
click at [1073, 198] on button "Review" at bounding box center [1082, 213] width 66 height 30
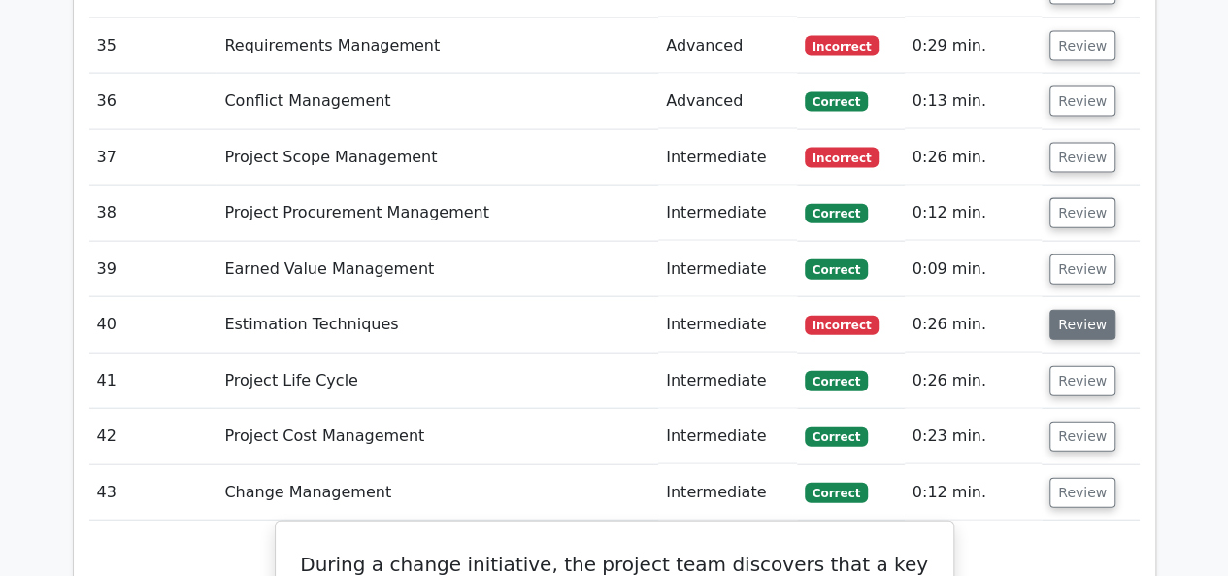
click at [1065, 310] on button "Review" at bounding box center [1082, 325] width 66 height 30
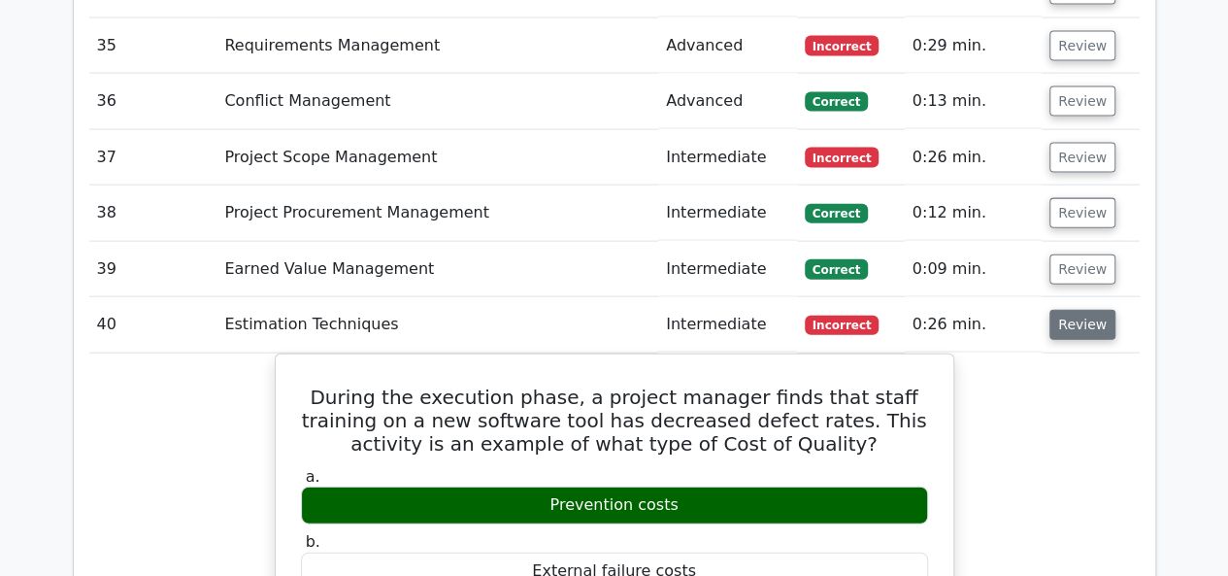
click at [1065, 310] on button "Review" at bounding box center [1082, 325] width 66 height 30
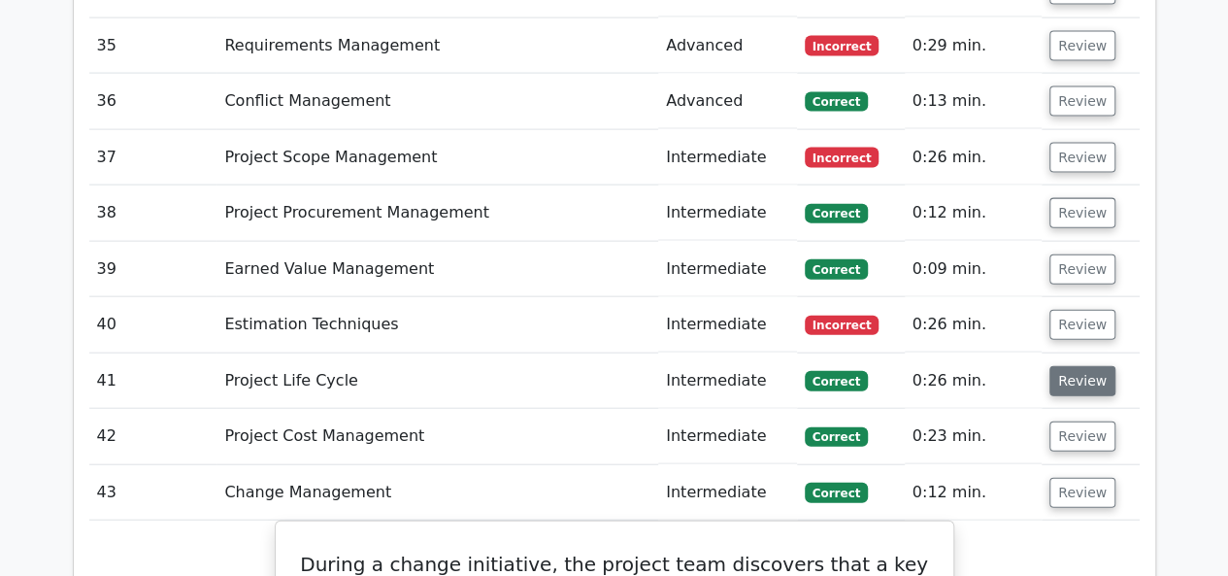
click at [1064, 366] on button "Review" at bounding box center [1082, 381] width 66 height 30
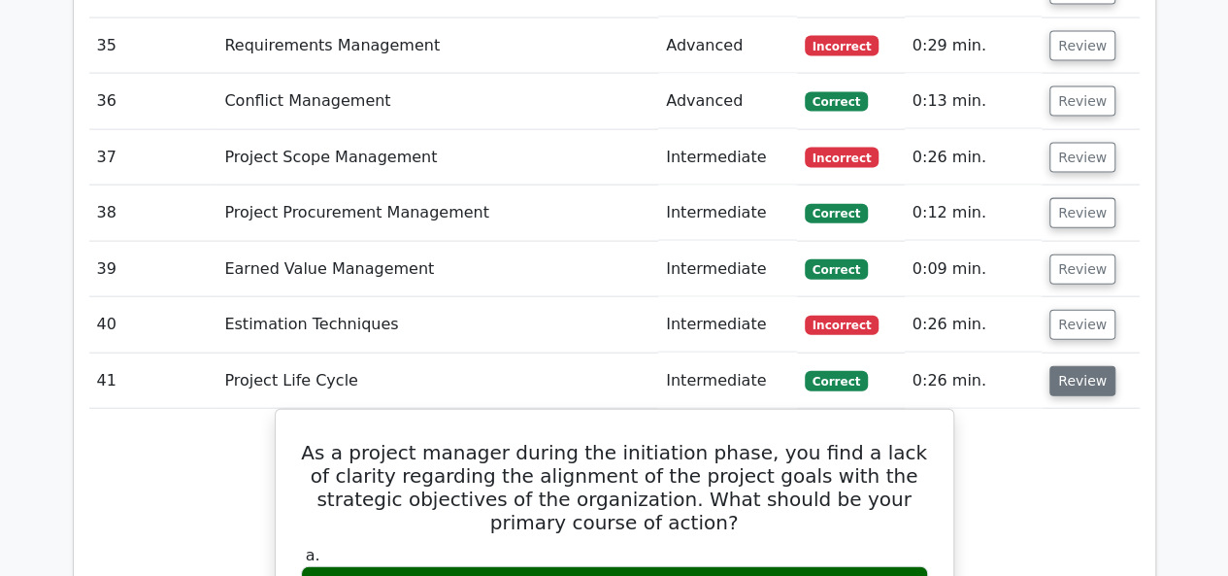
click at [1064, 366] on button "Review" at bounding box center [1082, 381] width 66 height 30
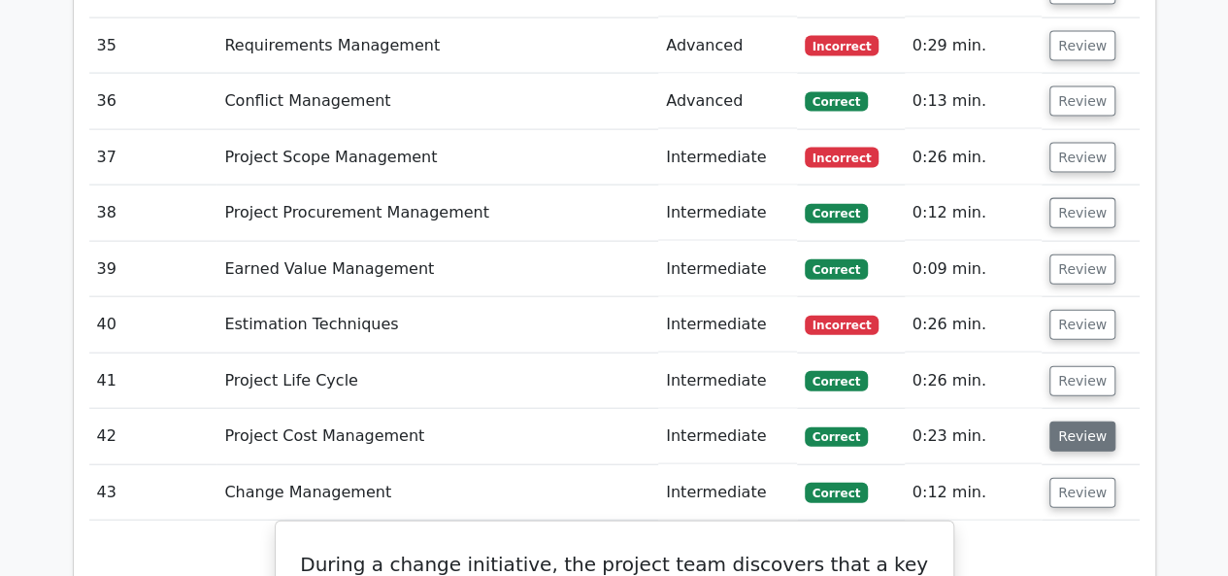
click at [1069, 421] on button "Review" at bounding box center [1082, 436] width 66 height 30
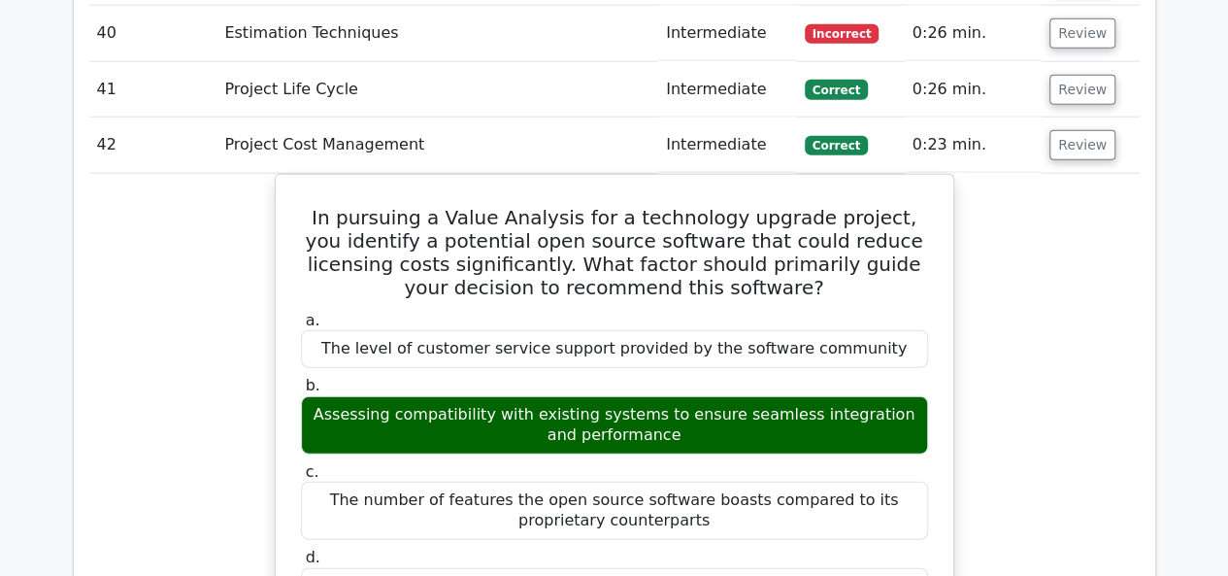
scroll to position [5978, 0]
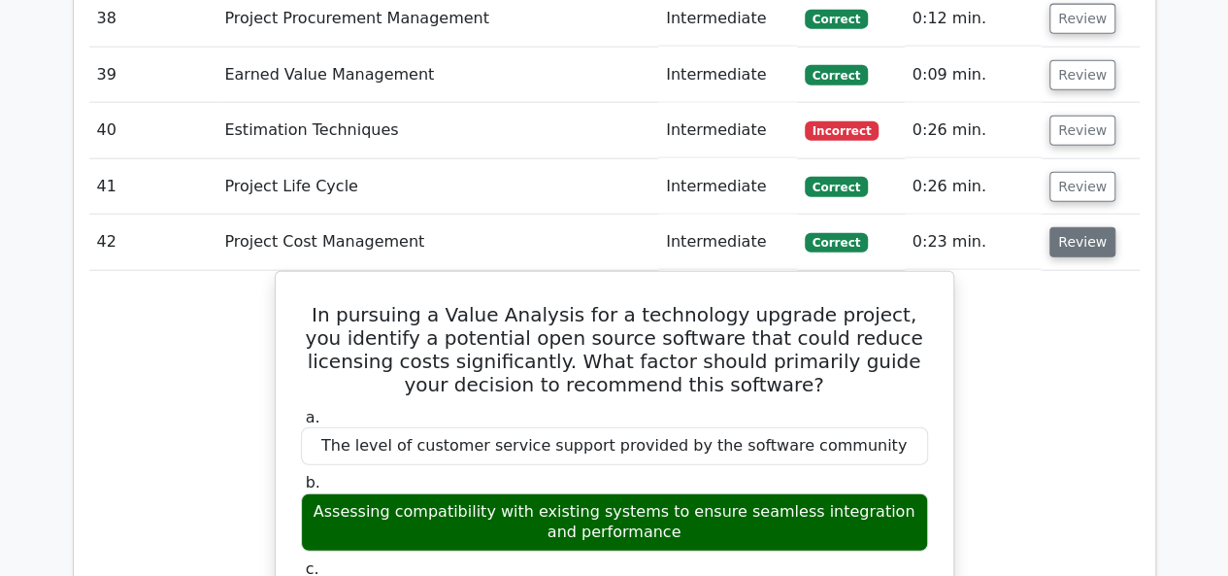
click at [1071, 227] on button "Review" at bounding box center [1082, 242] width 66 height 30
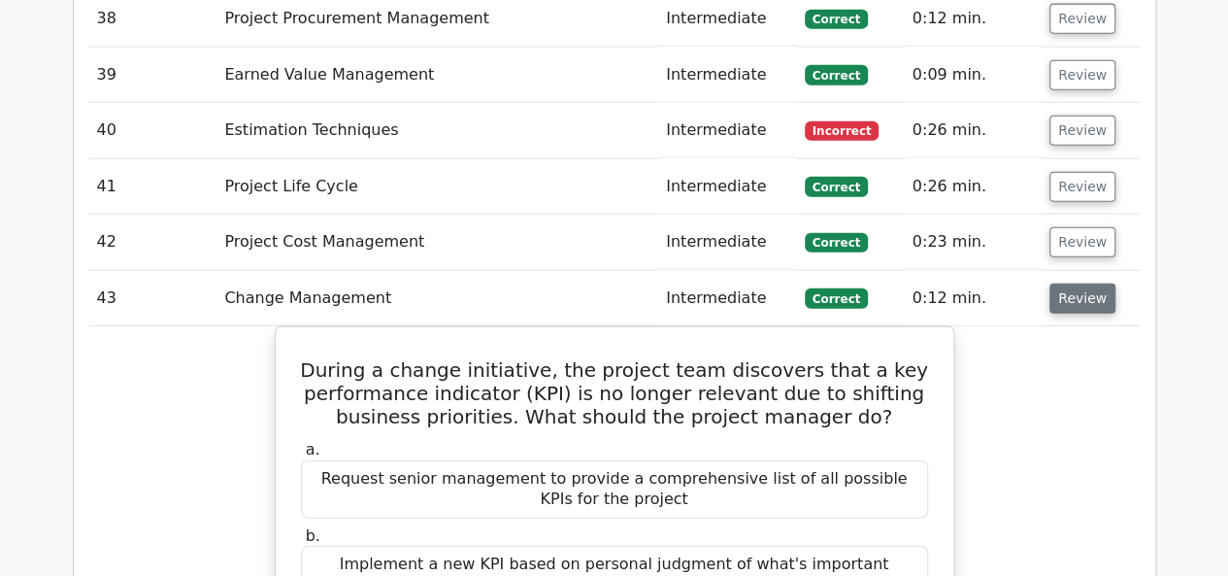
click at [1064, 283] on button "Review" at bounding box center [1082, 298] width 66 height 30
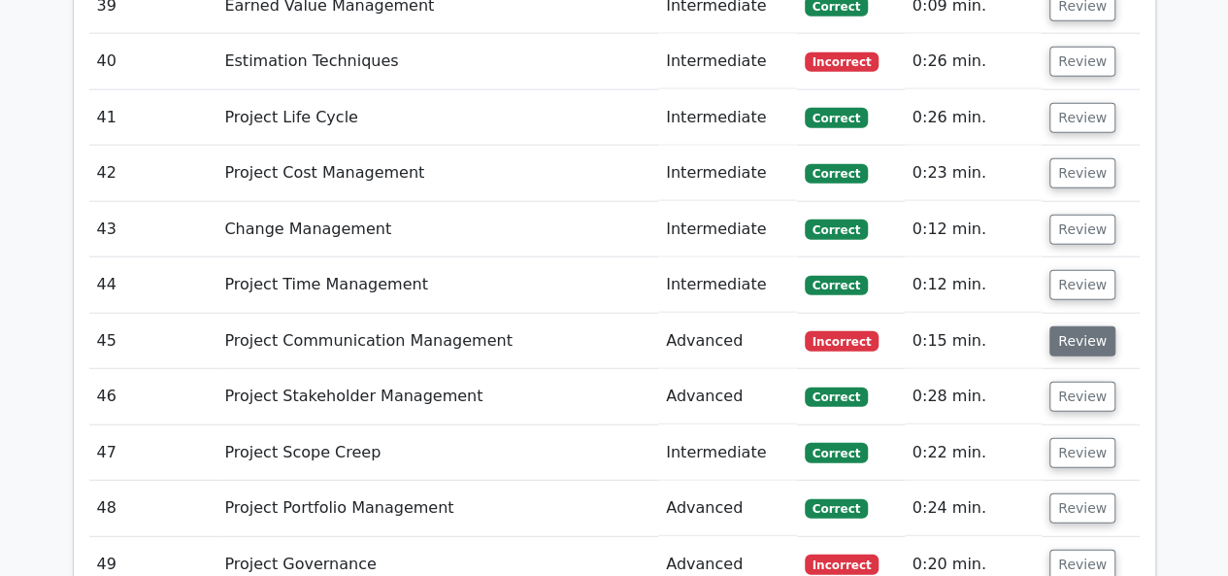
scroll to position [6075, 0]
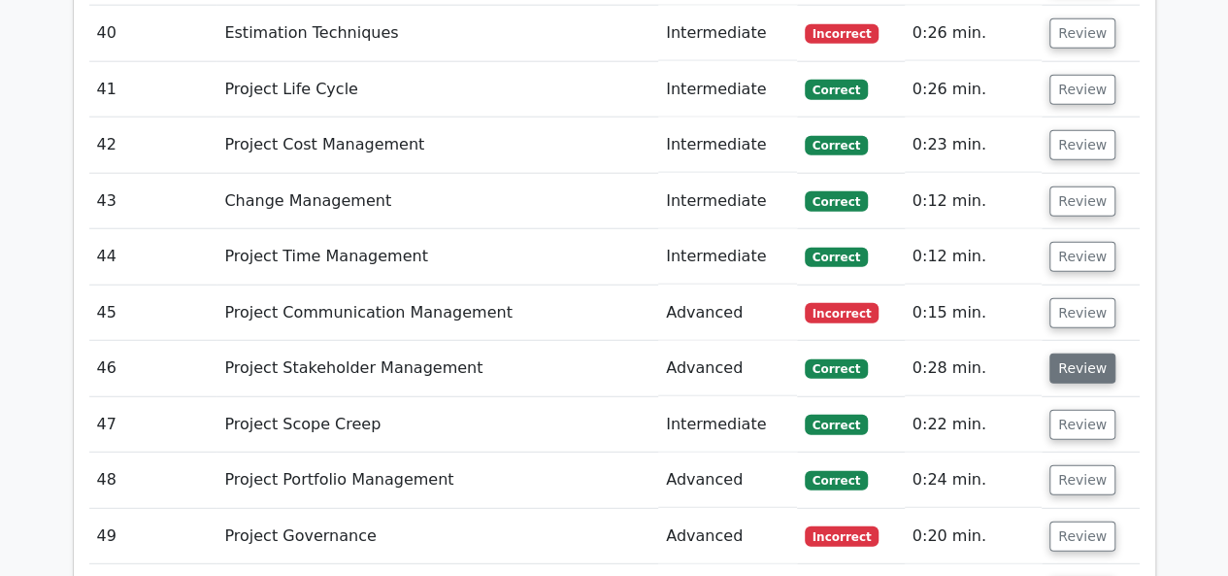
click at [1083, 353] on button "Review" at bounding box center [1082, 368] width 66 height 30
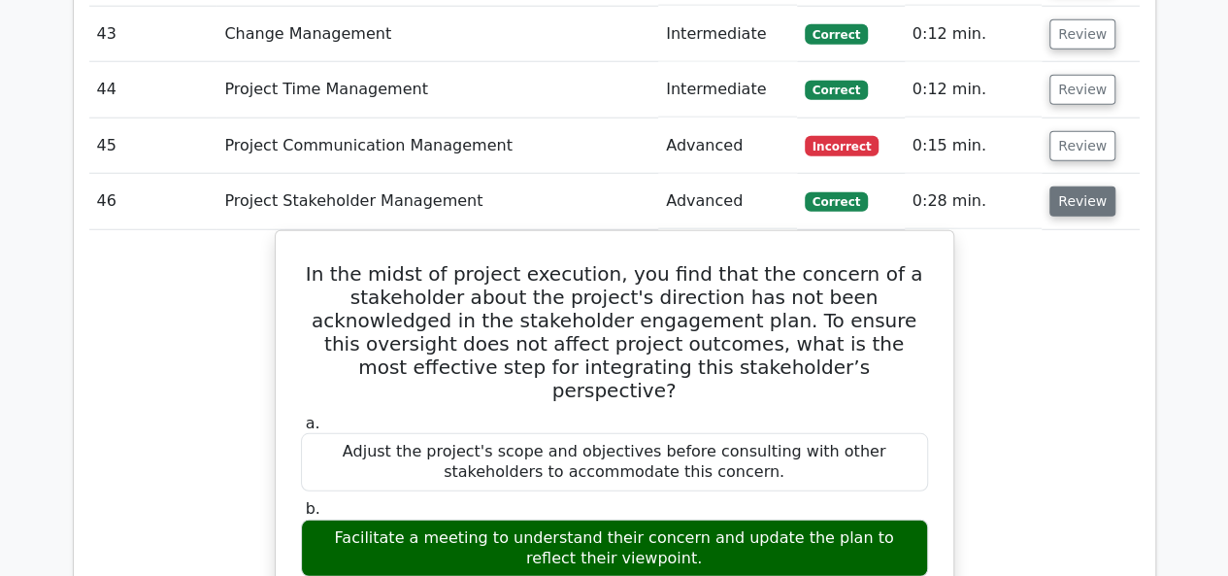
scroll to position [6172, 0]
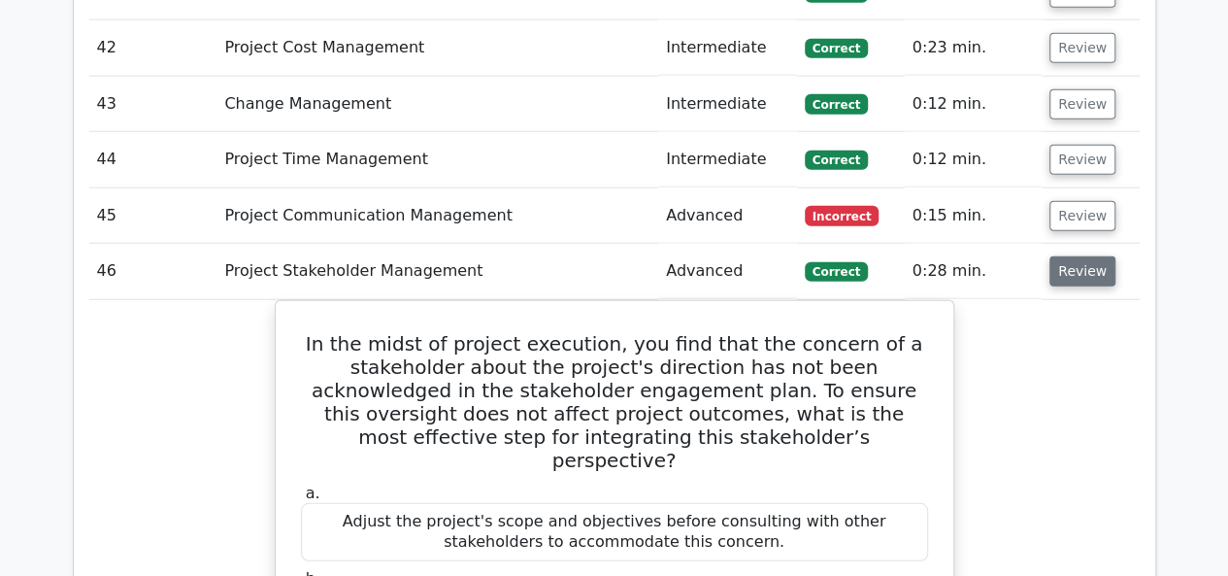
click at [1067, 256] on button "Review" at bounding box center [1082, 271] width 66 height 30
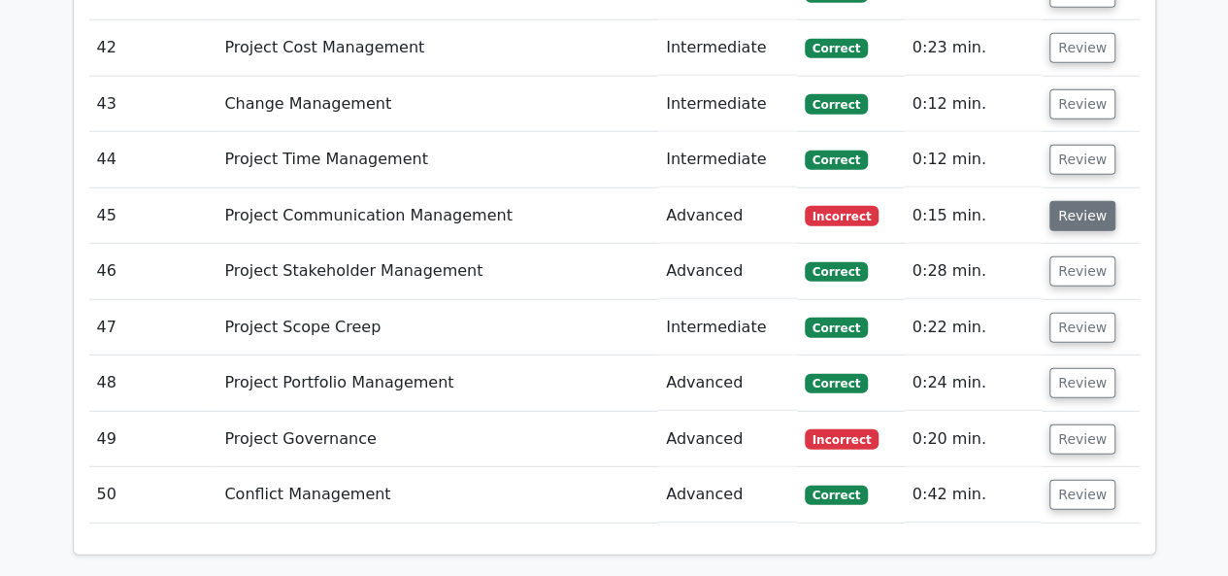
click at [1069, 201] on button "Review" at bounding box center [1082, 216] width 66 height 30
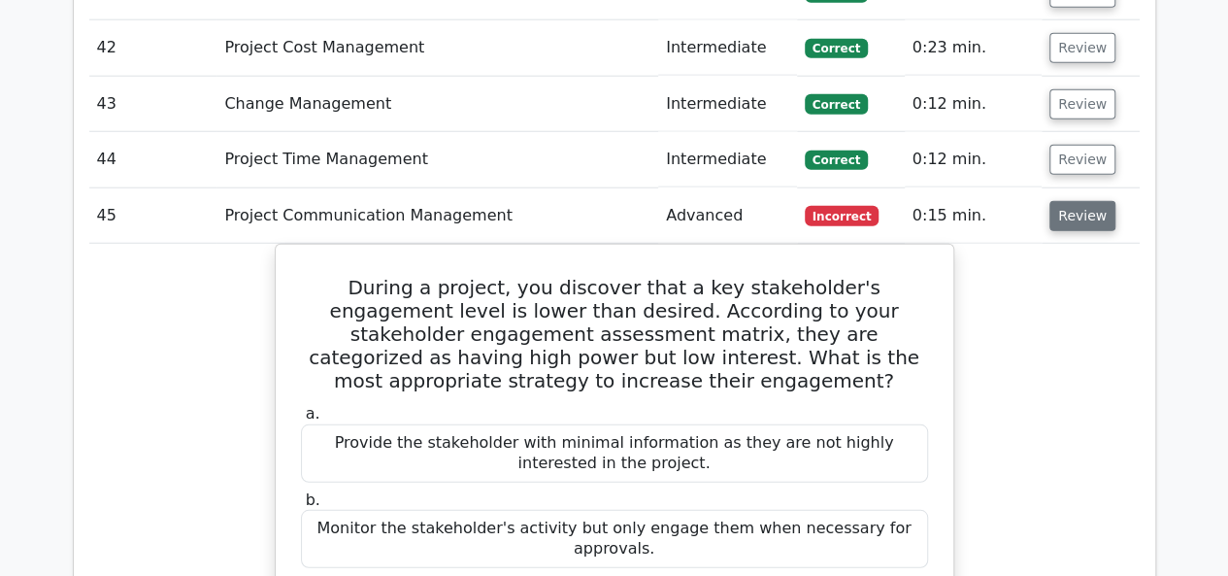
click at [1069, 201] on button "Review" at bounding box center [1082, 216] width 66 height 30
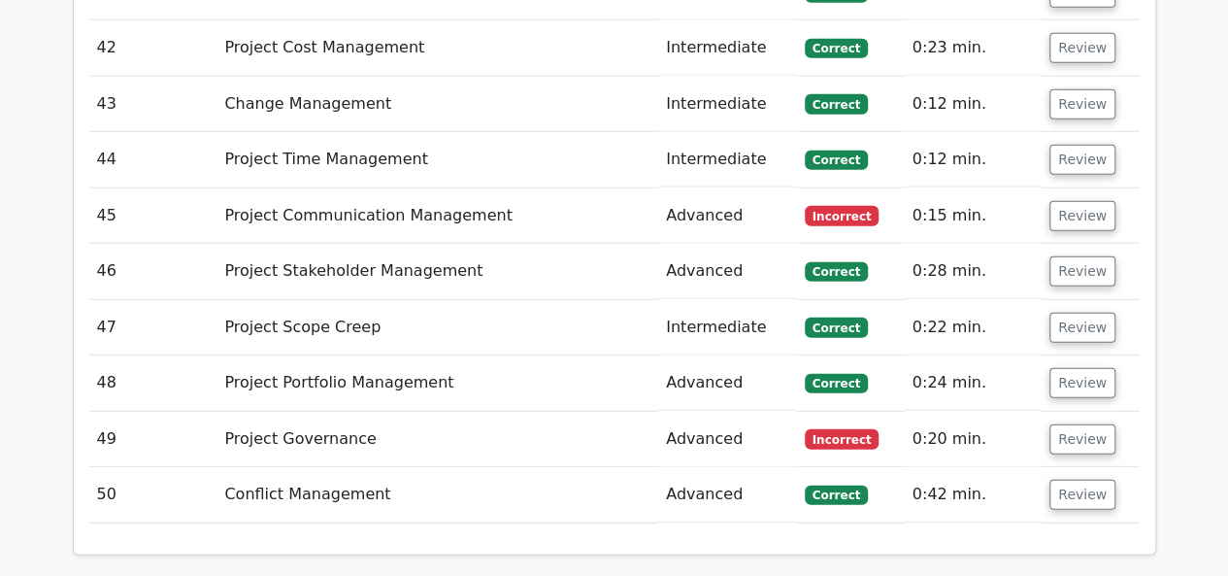
drag, startPoint x: 1066, startPoint y: 48, endPoint x: 1011, endPoint y: 30, distance: 57.1
click at [1011, 188] on td "0:15 min." at bounding box center [974, 215] width 138 height 55
click at [1069, 201] on button "Review" at bounding box center [1082, 216] width 66 height 30
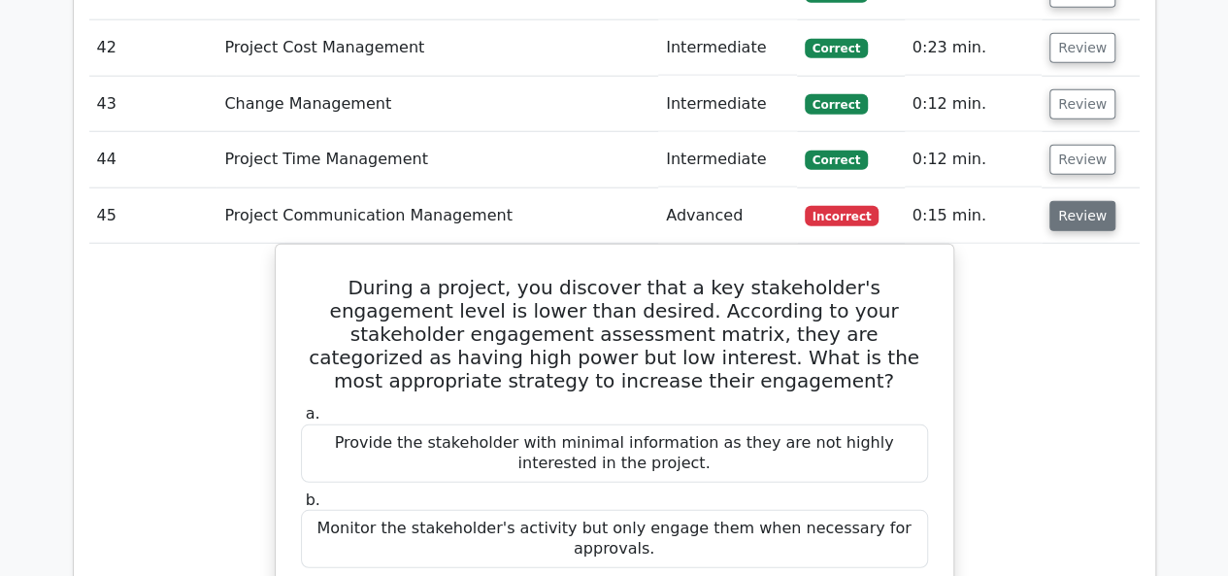
click at [1070, 201] on button "Review" at bounding box center [1082, 216] width 66 height 30
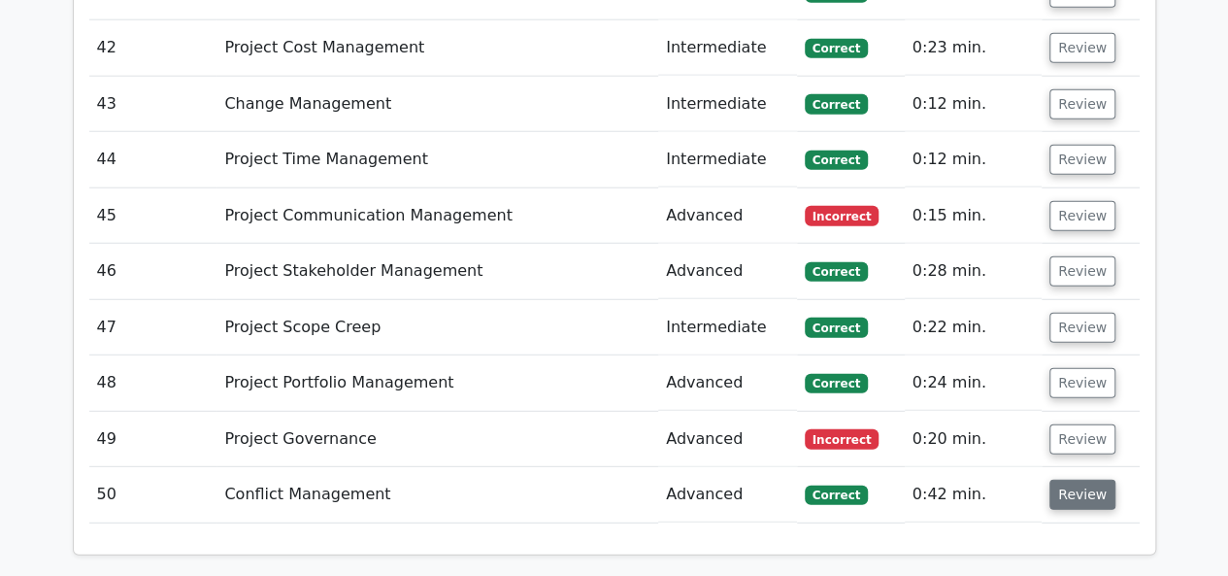
click at [1069, 479] on button "Review" at bounding box center [1082, 494] width 66 height 30
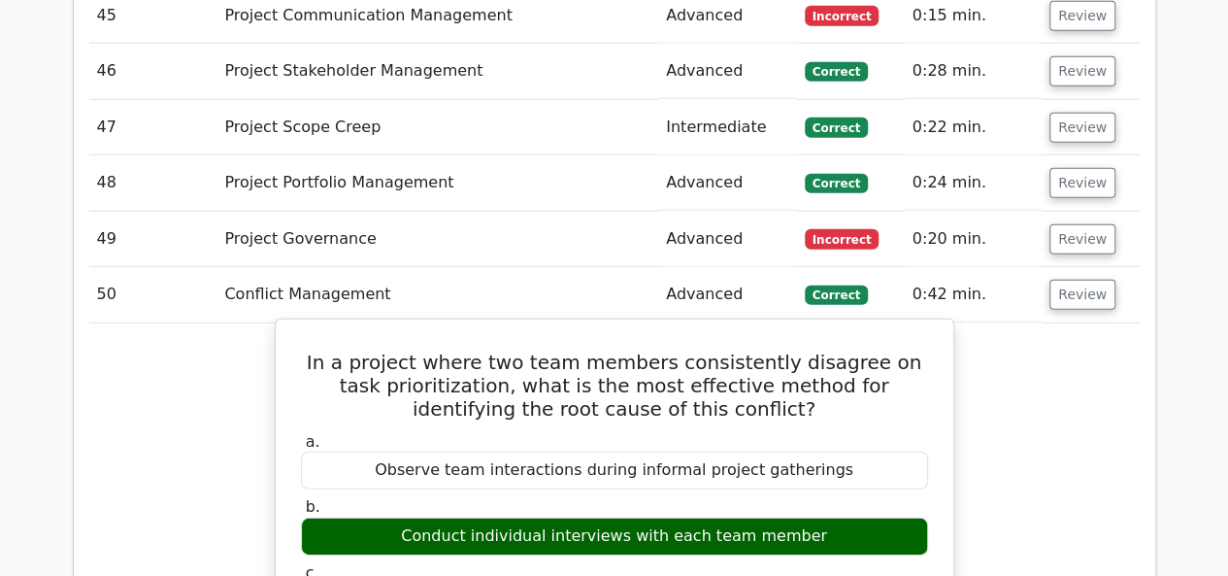
scroll to position [6270, 0]
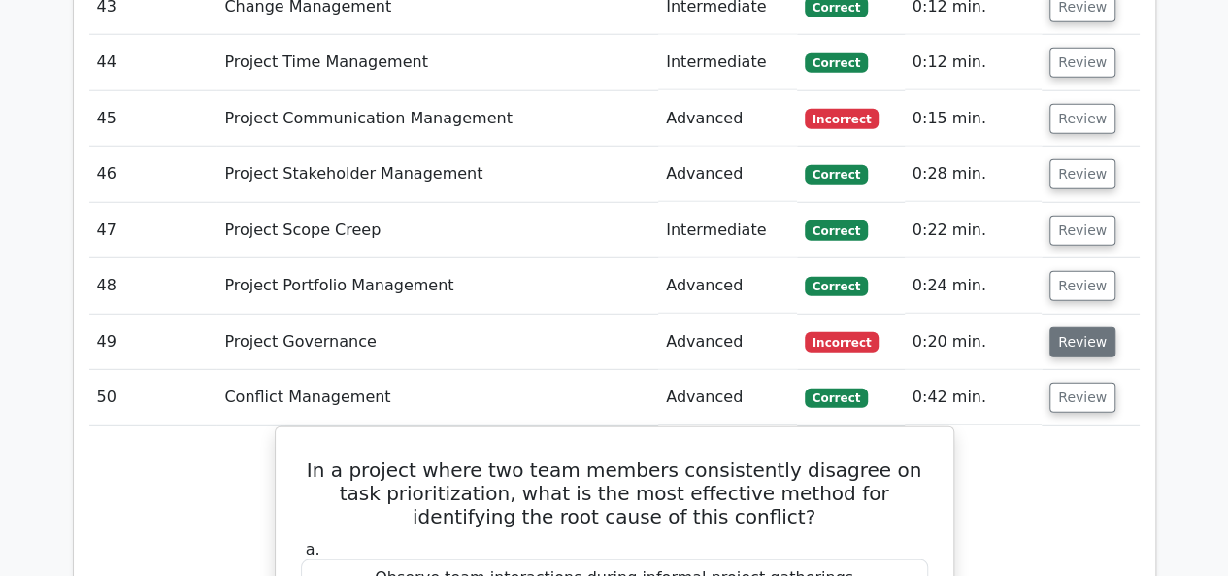
click at [1074, 327] on button "Review" at bounding box center [1082, 342] width 66 height 30
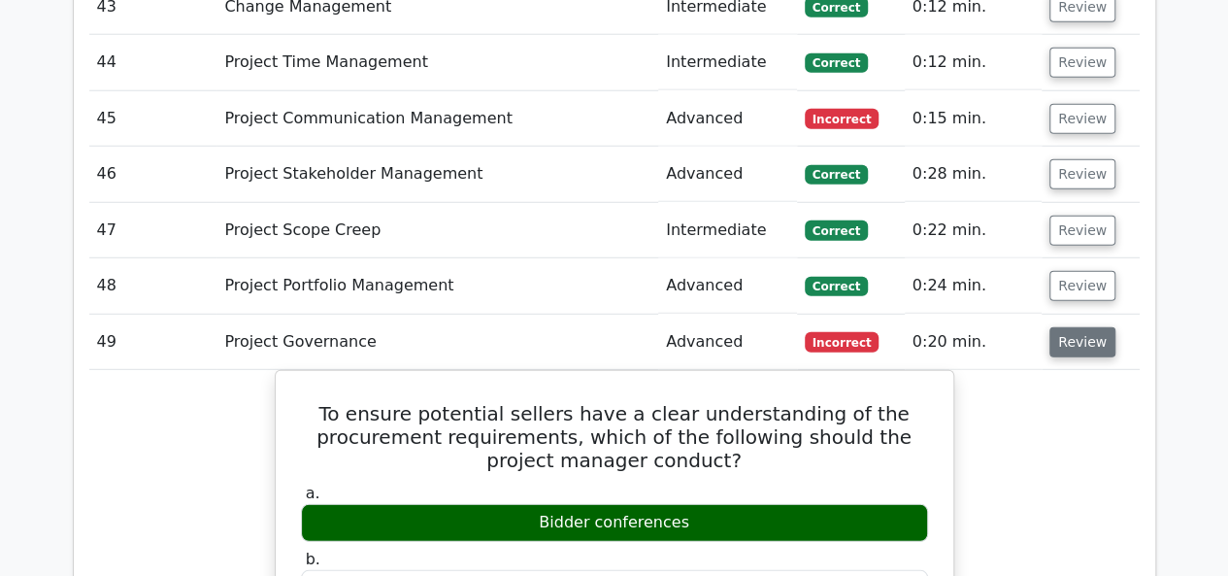
click at [1066, 327] on button "Review" at bounding box center [1082, 342] width 66 height 30
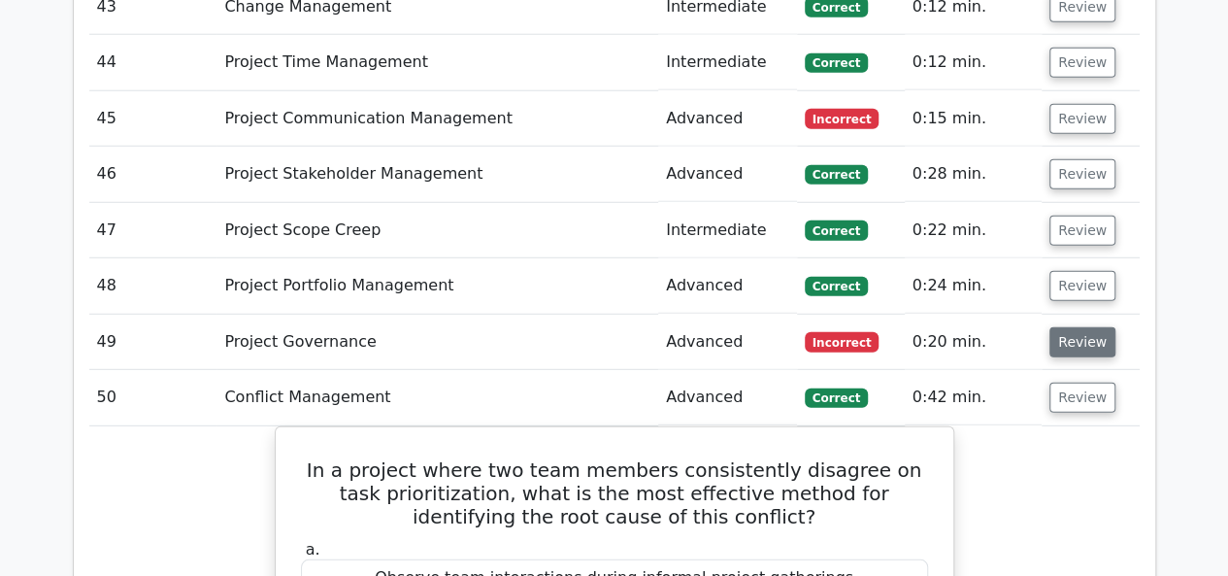
click at [1066, 327] on button "Review" at bounding box center [1082, 342] width 66 height 30
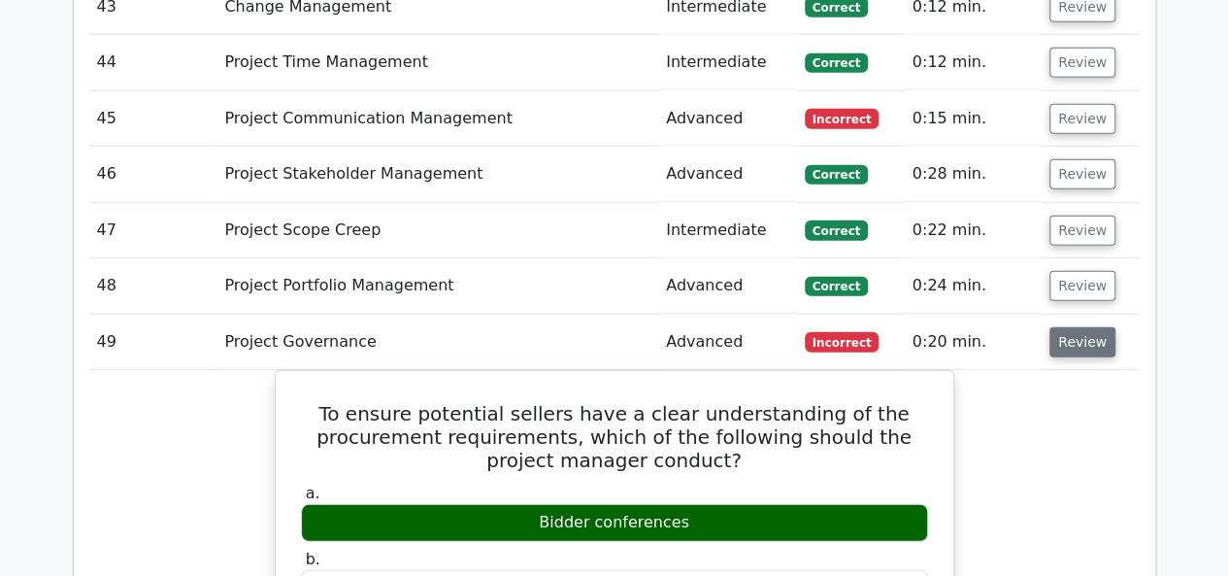
click at [1065, 327] on button "Review" at bounding box center [1082, 342] width 66 height 30
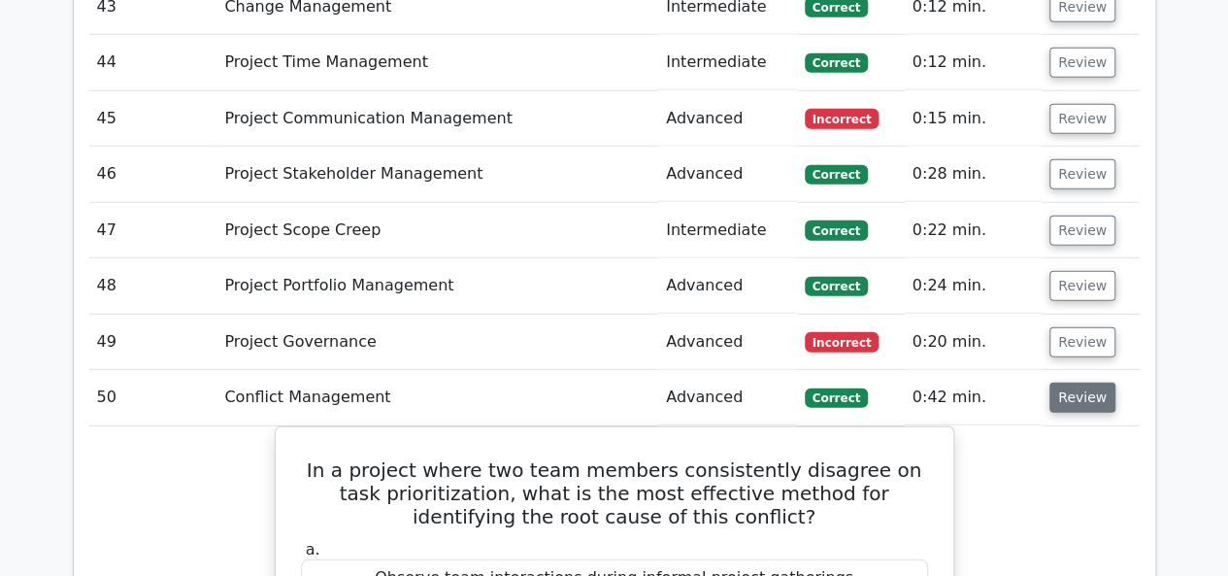
click at [1087, 382] on button "Review" at bounding box center [1082, 397] width 66 height 30
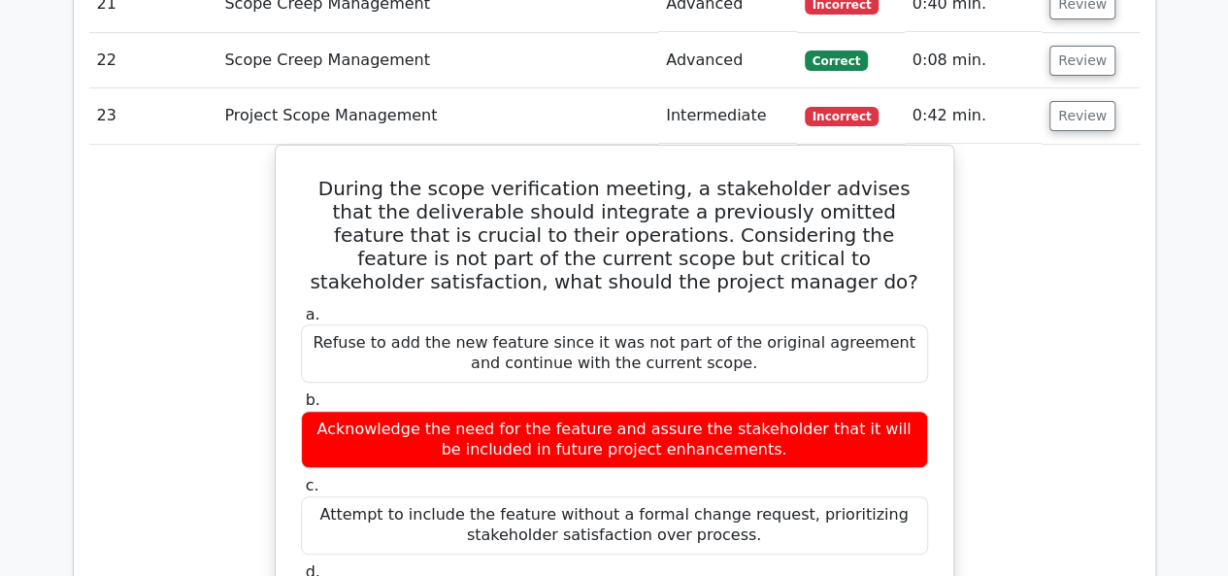
scroll to position [3552, 0]
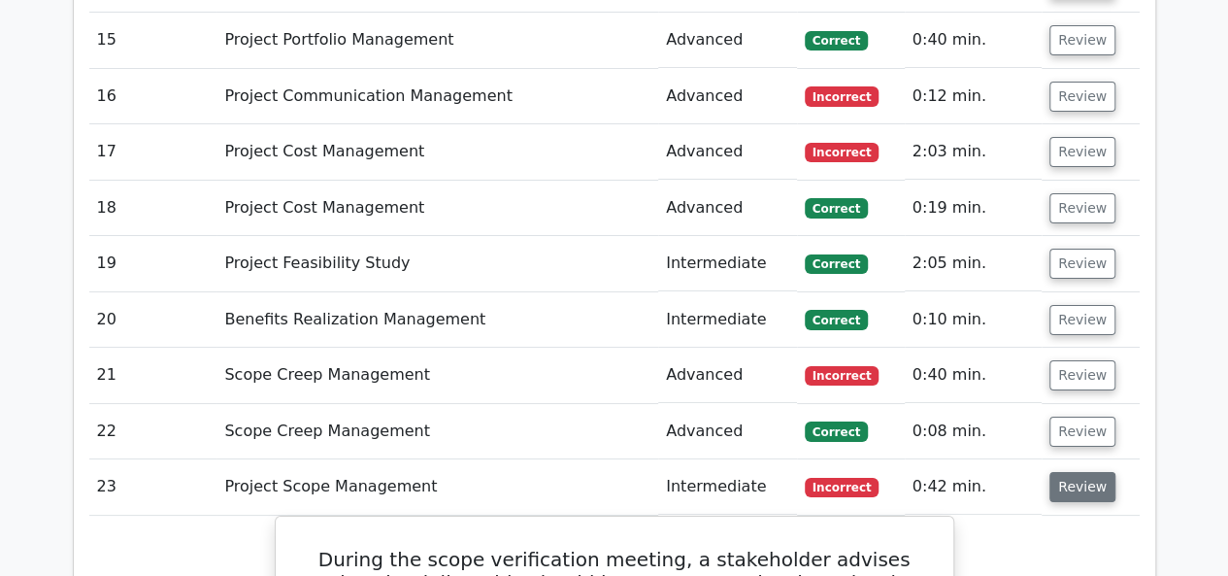
click at [1098, 472] on button "Review" at bounding box center [1082, 487] width 66 height 30
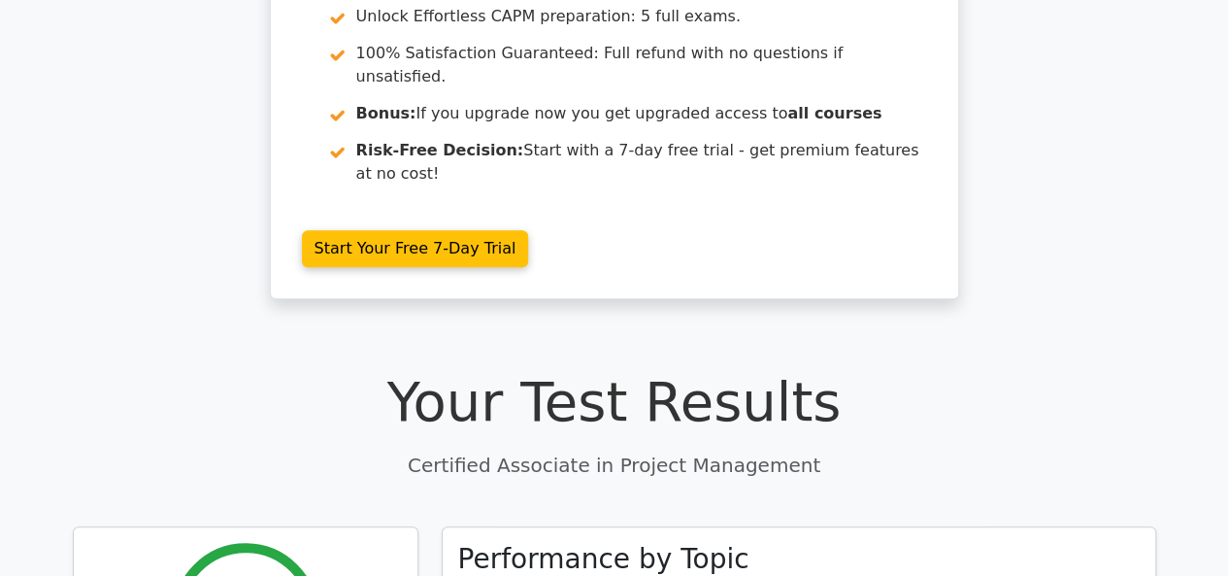
scroll to position [0, 0]
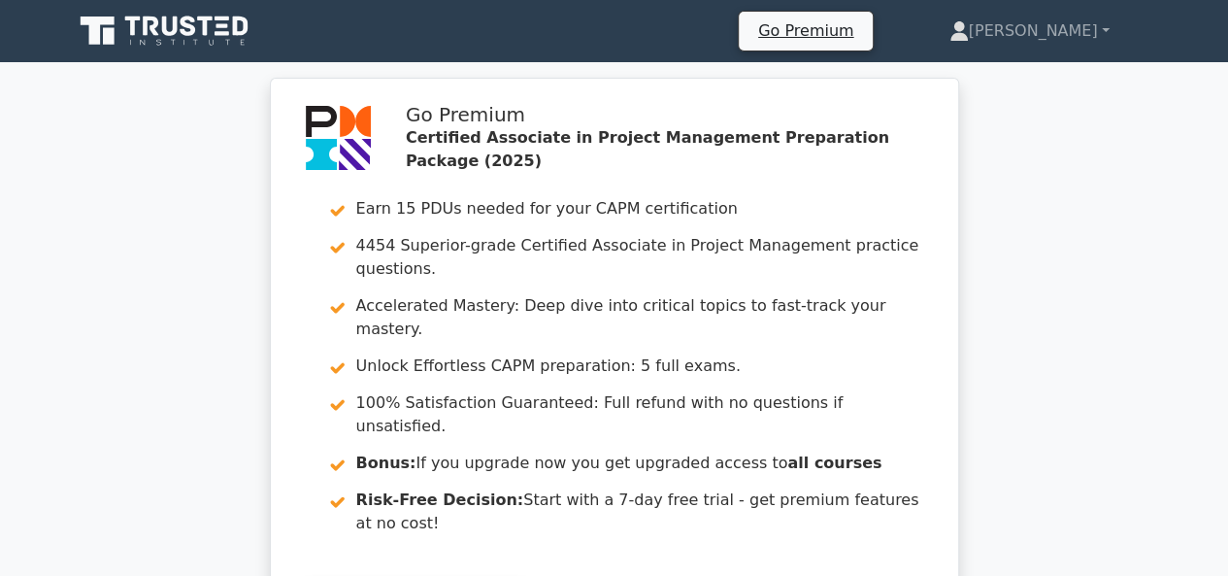
click at [226, 22] on icon at bounding box center [166, 31] width 186 height 37
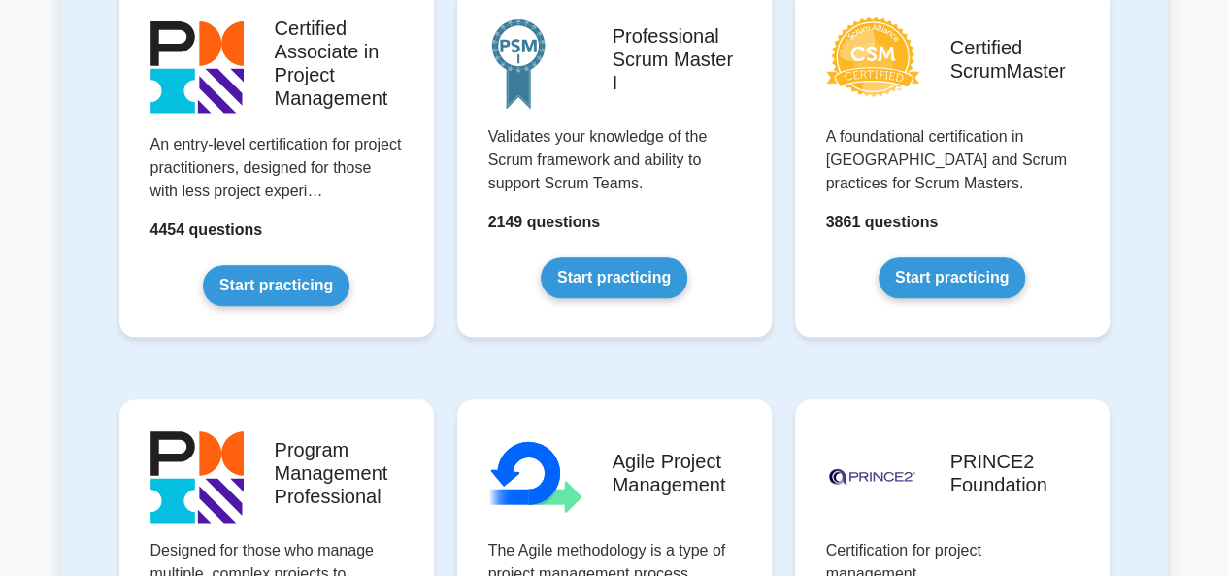
scroll to position [873, 0]
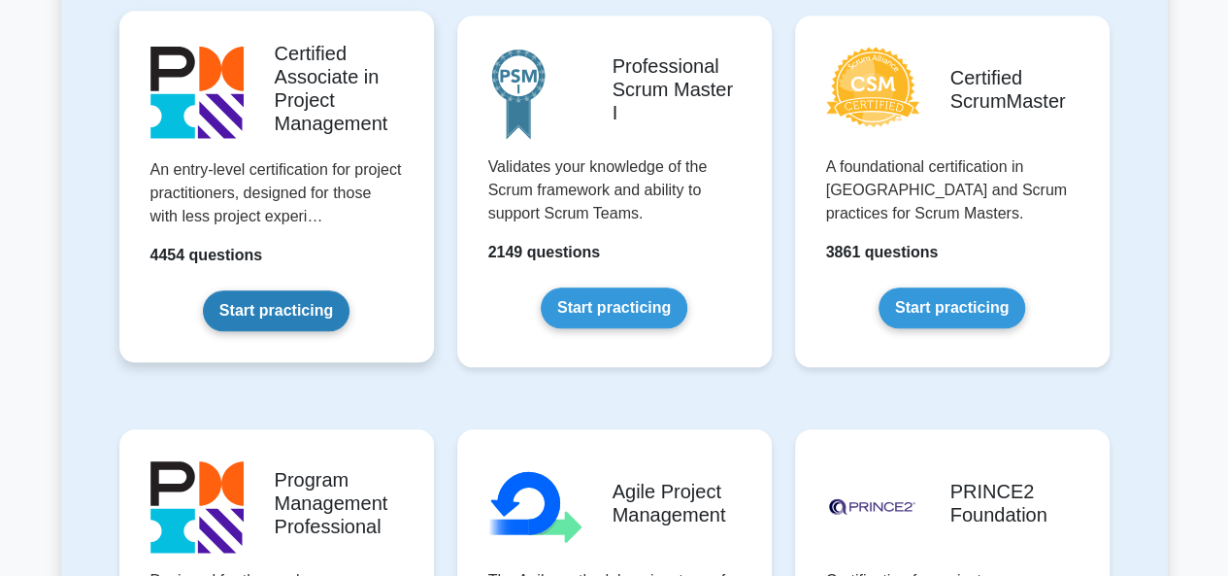
click at [241, 303] on link "Start practicing" at bounding box center [276, 310] width 147 height 41
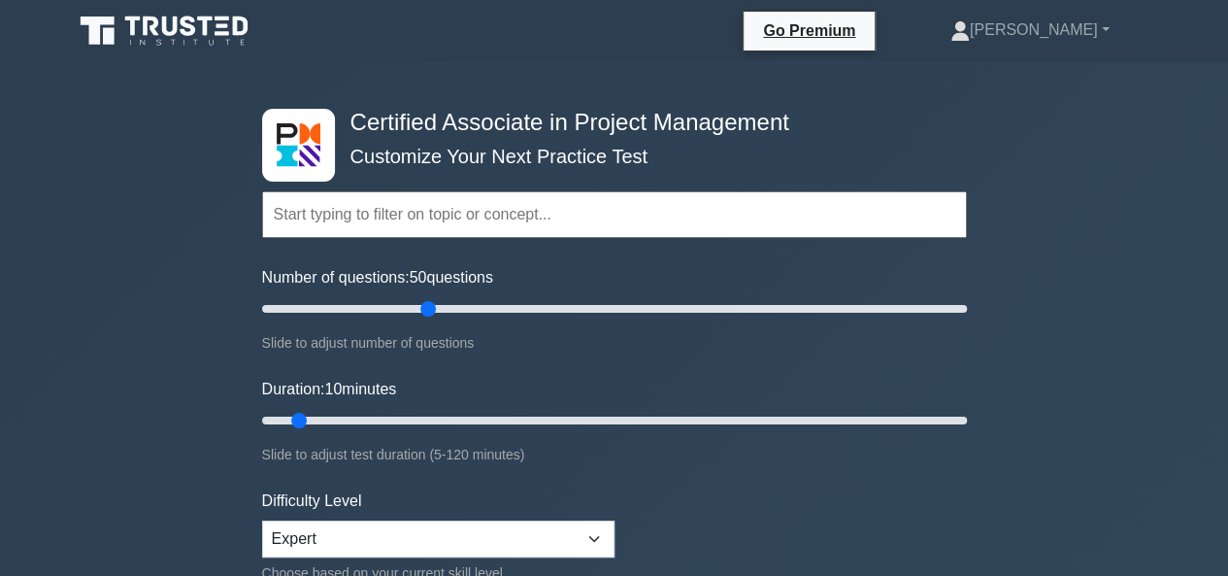
drag, startPoint x: 291, startPoint y: 306, endPoint x: 425, endPoint y: 310, distance: 134.0
type input "50"
click at [425, 310] on input "Number of questions: 50 questions" at bounding box center [614, 308] width 705 height 23
click at [456, 218] on input "text" at bounding box center [614, 214] width 705 height 47
